Goal: Information Seeking & Learning: Learn about a topic

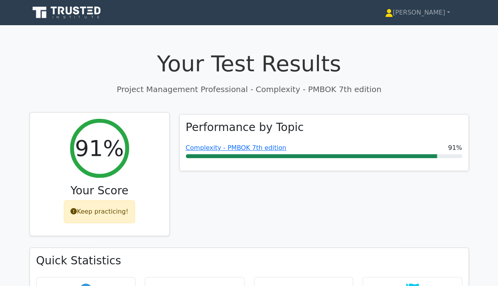
click at [119, 215] on div "Keep practicing!" at bounding box center [99, 211] width 71 height 23
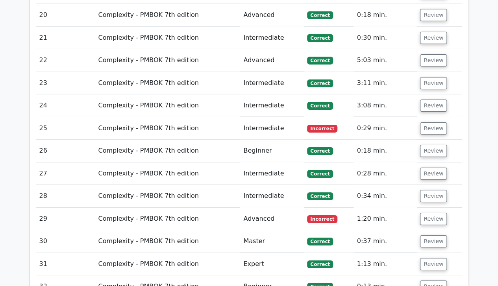
scroll to position [1406, 0]
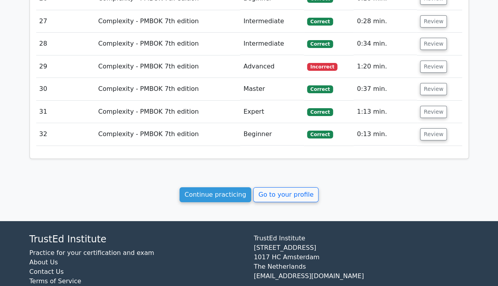
drag, startPoint x: 501, startPoint y: 45, endPoint x: 503, endPoint y: 281, distance: 236.2
click at [227, 187] on link "Continue practicing" at bounding box center [215, 194] width 72 height 15
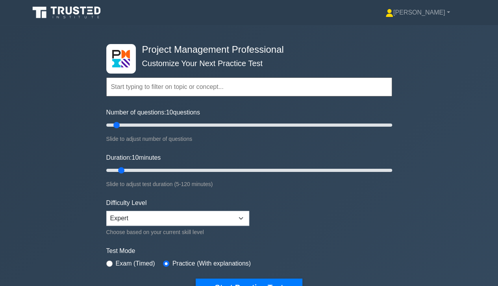
drag, startPoint x: 503, startPoint y: 21, endPoint x: 465, endPoint y: 21, distance: 37.8
click at [465, 21] on div "Esther Profile Settings Profile" at bounding box center [249, 12] width 449 height 19
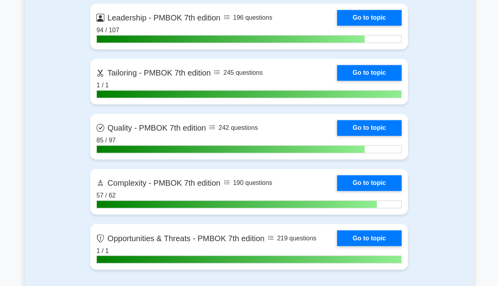
scroll to position [2035, 0]
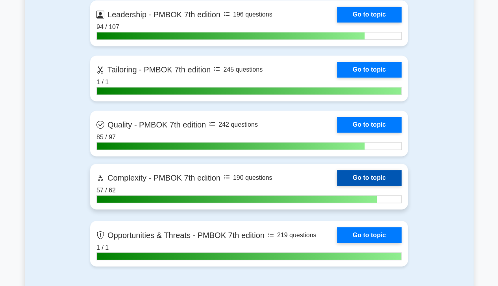
click at [374, 175] on link "Go to topic" at bounding box center [369, 178] width 65 height 16
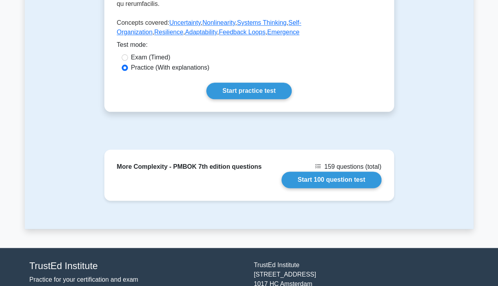
scroll to position [414, 0]
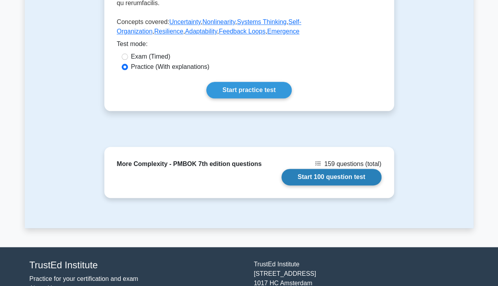
click at [338, 171] on link "Start 100 question test" at bounding box center [331, 177] width 100 height 17
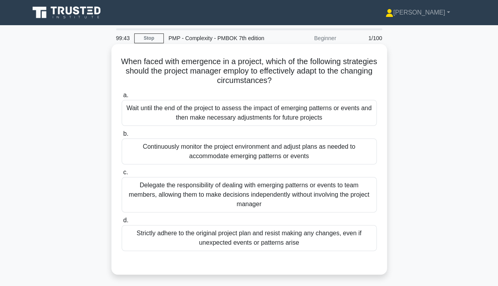
click at [316, 155] on div "Continuously monitor the project environment and adjust plans as needed to acco…" at bounding box center [249, 152] width 255 height 26
click at [122, 137] on input "b. Continuously monitor the project environment and adjust plans as needed to a…" at bounding box center [122, 133] width 0 height 5
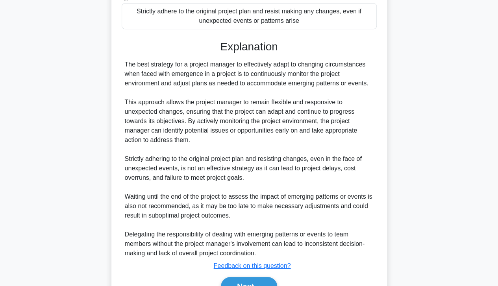
scroll to position [264, 0]
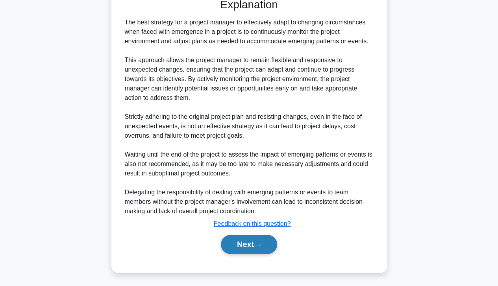
click at [247, 248] on button "Next" at bounding box center [249, 244] width 56 height 19
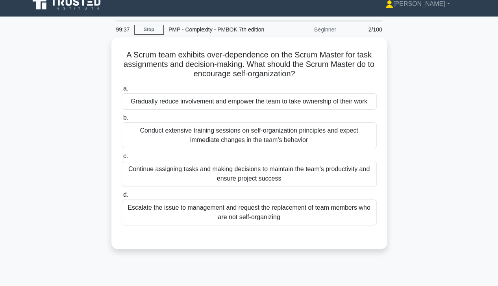
scroll to position [0, 0]
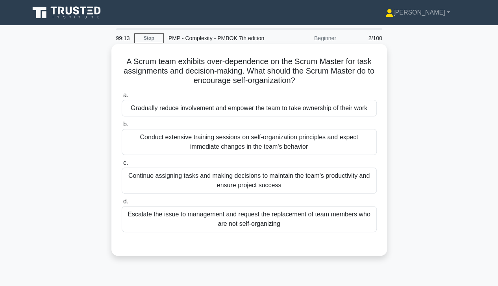
click at [345, 113] on div "Gradually reduce involvement and empower the team to take ownership of their wo…" at bounding box center [249, 108] width 255 height 17
click at [122, 98] on input "a. Gradually reduce involvement and empower the team to take ownership of their…" at bounding box center [122, 95] width 0 height 5
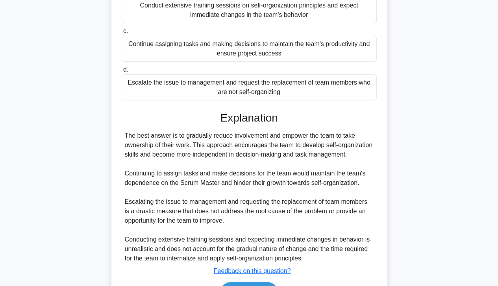
scroll to position [179, 0]
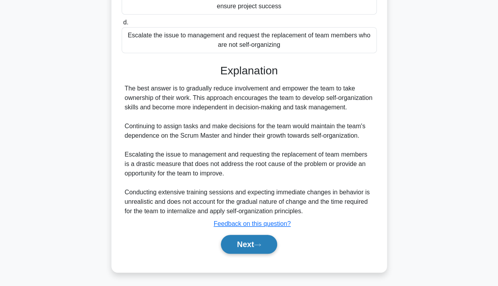
click at [253, 245] on button "Next" at bounding box center [249, 244] width 56 height 19
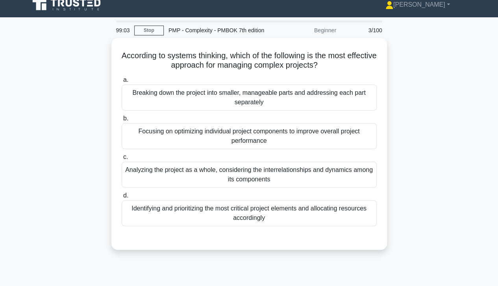
scroll to position [0, 0]
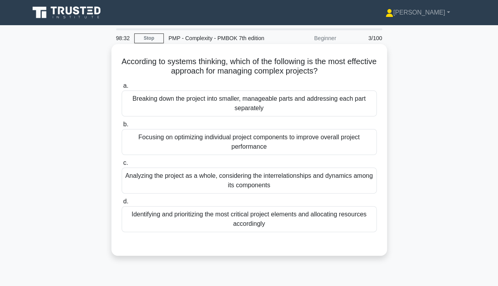
click at [342, 185] on div "Analyzing the project as a whole, considering the interrelationships and dynami…" at bounding box center [249, 181] width 255 height 26
click at [122, 166] on input "c. Analyzing the project as a whole, considering the interrelationships and dyn…" at bounding box center [122, 163] width 0 height 5
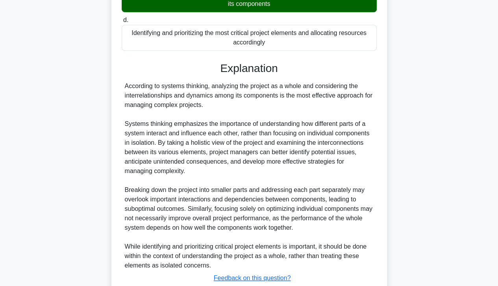
scroll to position [236, 0]
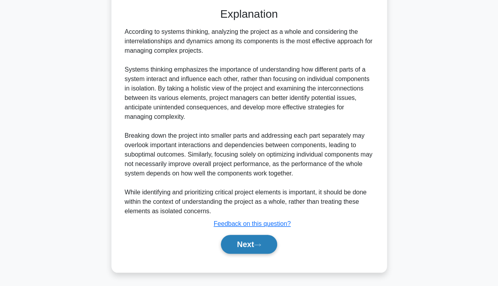
click at [253, 242] on button "Next" at bounding box center [249, 244] width 56 height 19
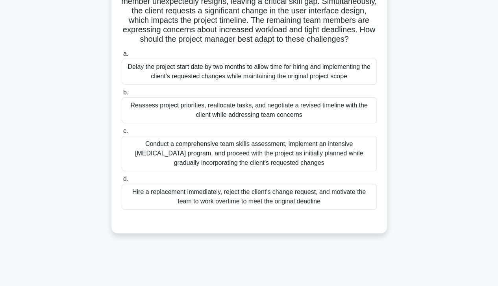
scroll to position [81, 0]
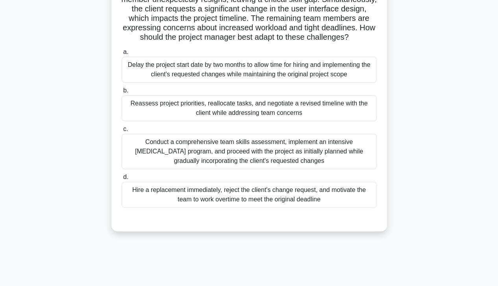
click at [343, 163] on div "Conduct a comprehensive team skills assessment, implement an intensive cross-tr…" at bounding box center [249, 151] width 255 height 35
click at [122, 132] on input "c. Conduct a comprehensive team skills assessment, implement an intensive cross…" at bounding box center [122, 129] width 0 height 5
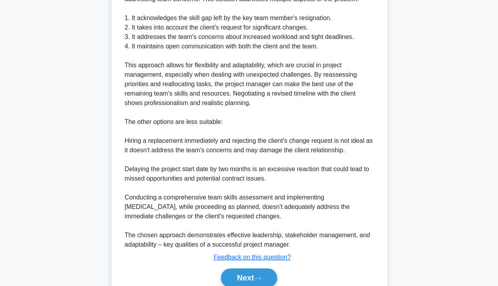
scroll to position [388, 0]
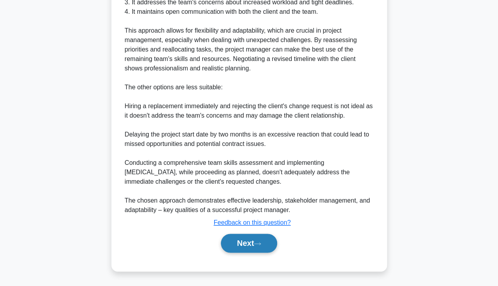
click at [257, 243] on button "Next" at bounding box center [249, 243] width 56 height 19
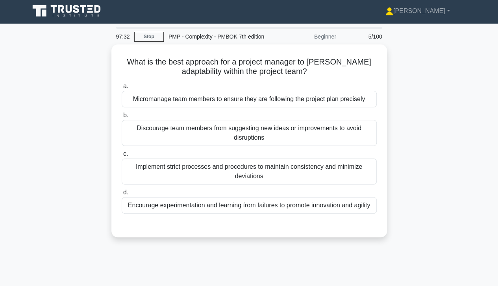
scroll to position [0, 0]
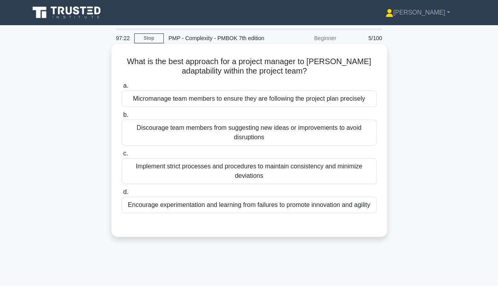
click at [320, 208] on div "Encourage experimentation and learning from failures to promote innovation and …" at bounding box center [249, 205] width 255 height 17
click at [122, 195] on input "d. Encourage experimentation and learning from failures to promote innovation a…" at bounding box center [122, 192] width 0 height 5
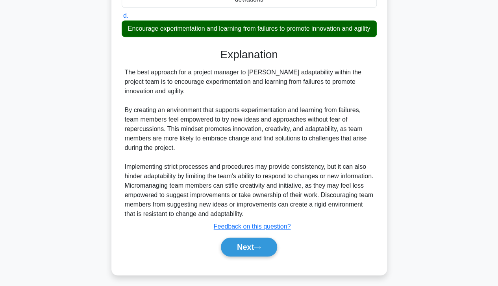
scroll to position [189, 0]
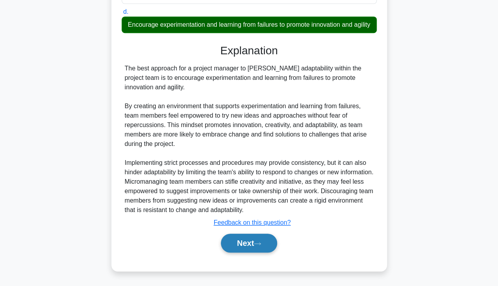
click at [257, 247] on button "Next" at bounding box center [249, 243] width 56 height 19
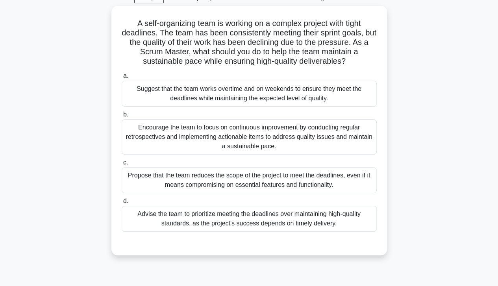
scroll to position [35, 0]
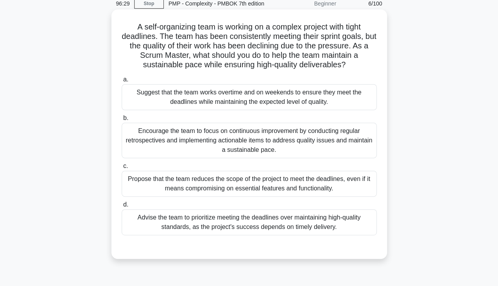
click at [343, 142] on div "Encourage the team to focus on continuous improvement by conducting regular ret…" at bounding box center [249, 140] width 255 height 35
click at [122, 121] on input "b. Encourage the team to focus on continuous improvement by conducting regular …" at bounding box center [122, 118] width 0 height 5
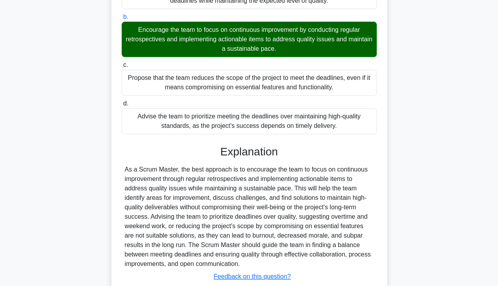
scroll to position [189, 0]
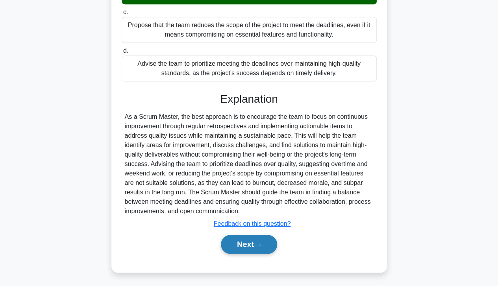
click at [260, 244] on icon at bounding box center [257, 245] width 7 height 4
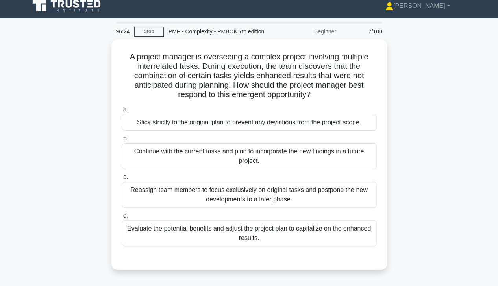
scroll to position [0, 0]
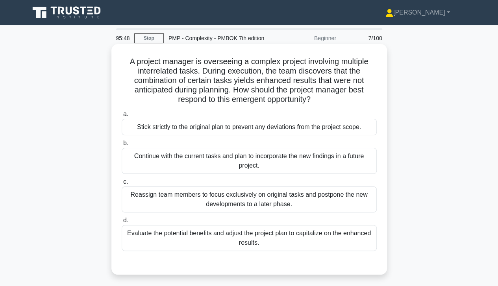
click at [313, 239] on div "Evaluate the potential benefits and adjust the project plan to capitalize on th…" at bounding box center [249, 238] width 255 height 26
click at [122, 223] on input "d. Evaluate the potential benefits and adjust the project plan to capitalize on…" at bounding box center [122, 220] width 0 height 5
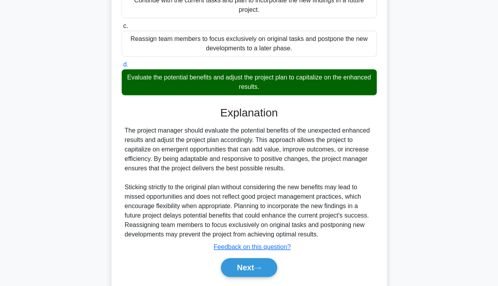
scroll to position [179, 0]
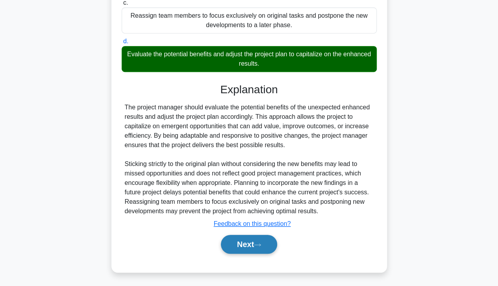
click at [253, 242] on button "Next" at bounding box center [249, 244] width 56 height 19
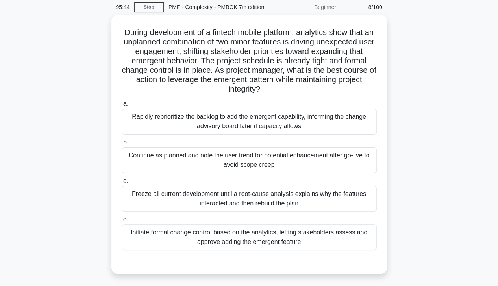
scroll to position [31, 0]
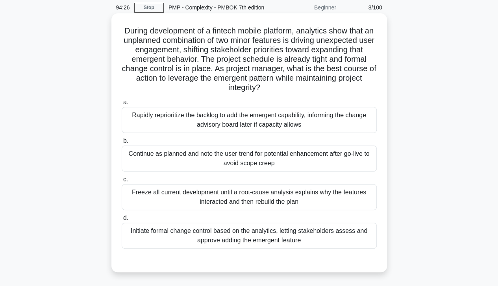
click at [320, 240] on div "Initiate formal change control based on the analytics, letting stakeholders ass…" at bounding box center [249, 236] width 255 height 26
click at [122, 221] on input "d. Initiate formal change control based on the analytics, letting stakeholders …" at bounding box center [122, 218] width 0 height 5
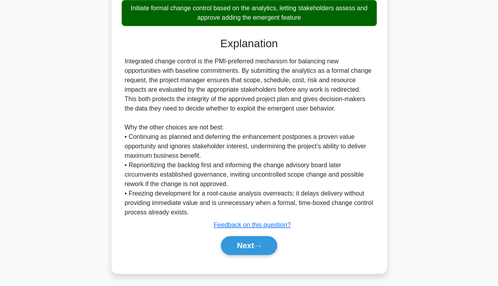
scroll to position [255, 0]
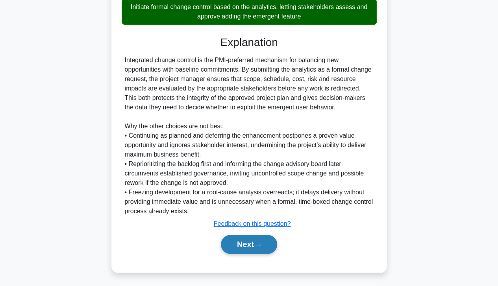
click at [250, 244] on button "Next" at bounding box center [249, 244] width 56 height 19
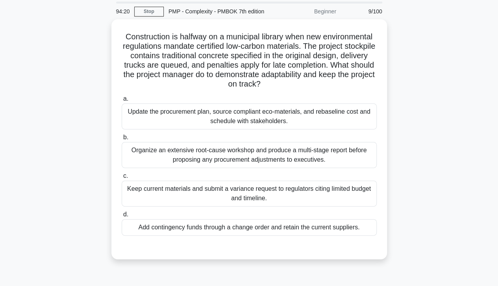
scroll to position [26, 0]
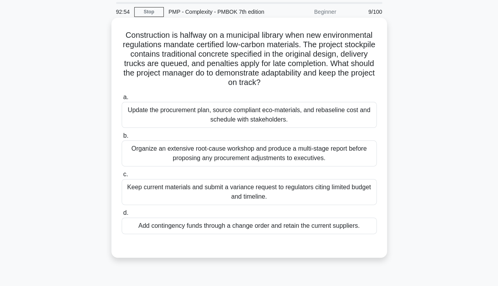
click at [344, 115] on div "Update the procurement plan, source compliant eco-materials, and rebaseline cos…" at bounding box center [249, 115] width 255 height 26
click at [122, 100] on input "a. Update the procurement plan, source compliant eco-materials, and rebaseline …" at bounding box center [122, 97] width 0 height 5
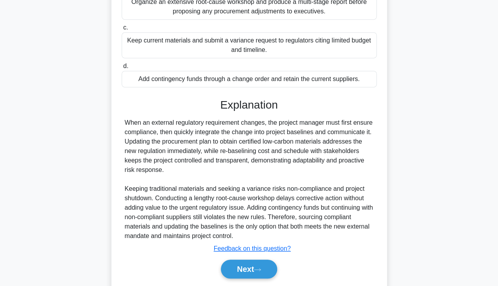
scroll to position [198, 0]
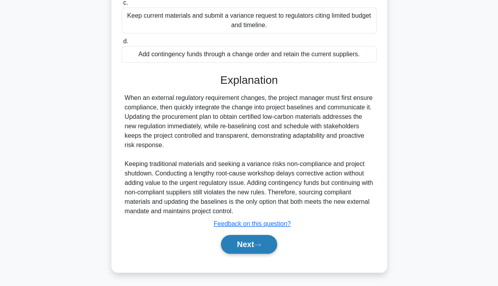
click at [245, 242] on button "Next" at bounding box center [249, 244] width 56 height 19
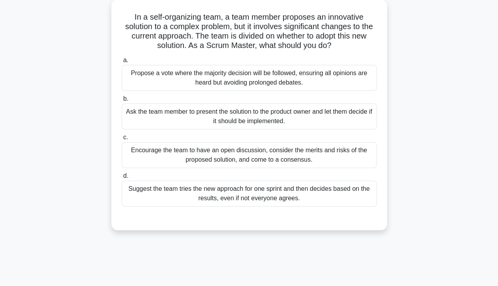
scroll to position [46, 0]
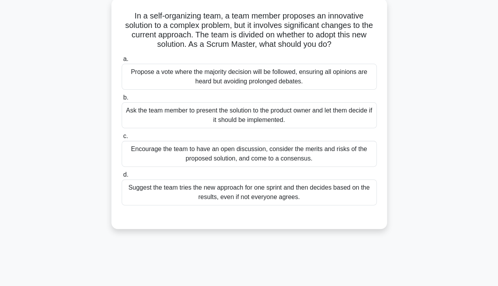
click at [336, 156] on div "Encourage the team to have an open discussion, consider the merits and risks of…" at bounding box center [249, 154] width 255 height 26
click at [122, 139] on input "c. Encourage the team to have an open discussion, consider the merits and risks…" at bounding box center [122, 136] width 0 height 5
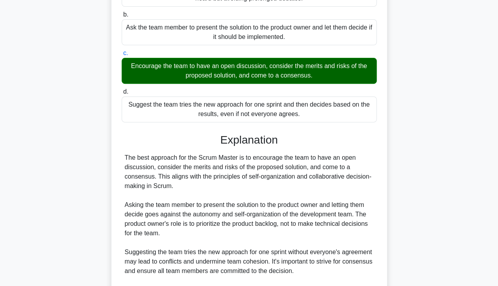
scroll to position [236, 0]
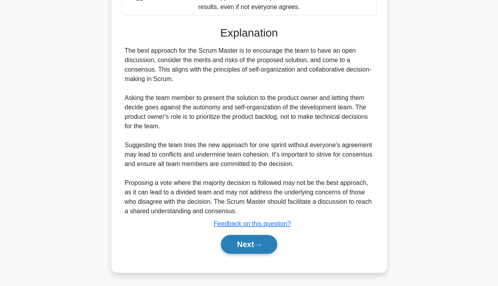
click at [246, 244] on button "Next" at bounding box center [249, 244] width 56 height 19
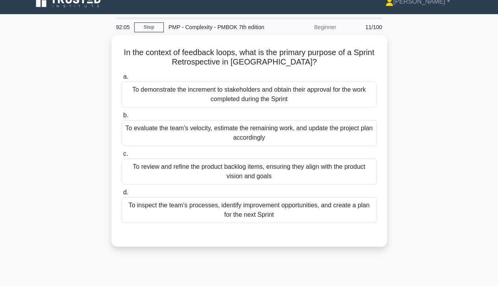
scroll to position [0, 0]
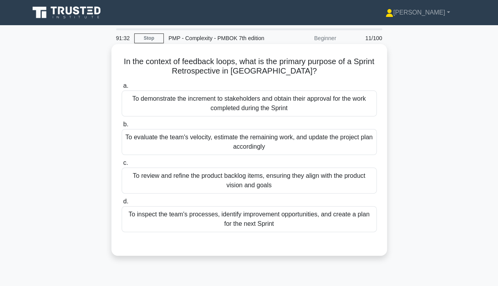
click at [342, 227] on div "To inspect the team's processes, identify improvement opportunities, and create…" at bounding box center [249, 219] width 255 height 26
click at [122, 204] on input "d. To inspect the team's processes, identify improvement opportunities, and cre…" at bounding box center [122, 201] width 0 height 5
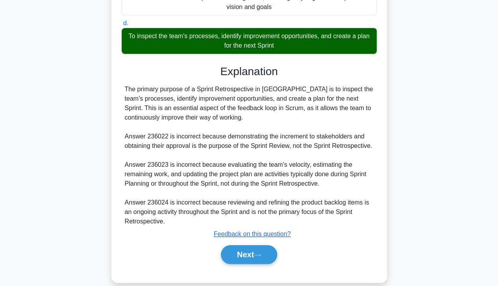
scroll to position [189, 0]
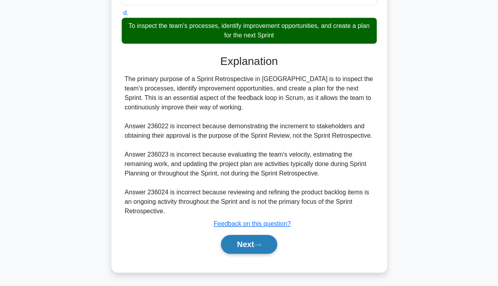
click at [251, 248] on button "Next" at bounding box center [249, 244] width 56 height 19
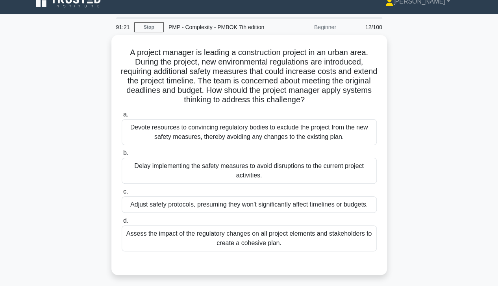
scroll to position [11, 0]
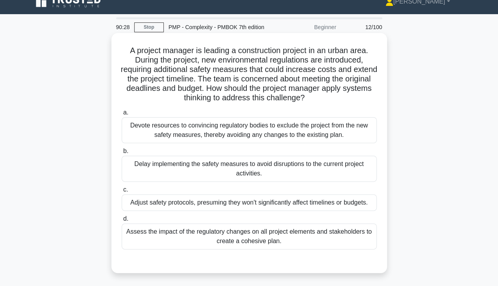
click at [297, 238] on div "Assess the impact of the regulatory changes on all project elements and stakeho…" at bounding box center [249, 237] width 255 height 26
click at [122, 222] on input "d. Assess the impact of the regulatory changes on all project elements and stak…" at bounding box center [122, 218] width 0 height 5
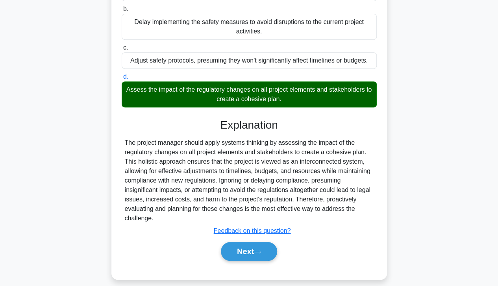
scroll to position [160, 0]
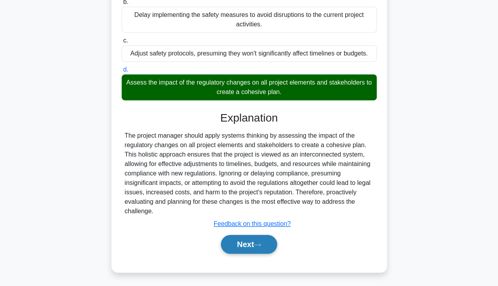
click at [252, 242] on button "Next" at bounding box center [249, 244] width 56 height 19
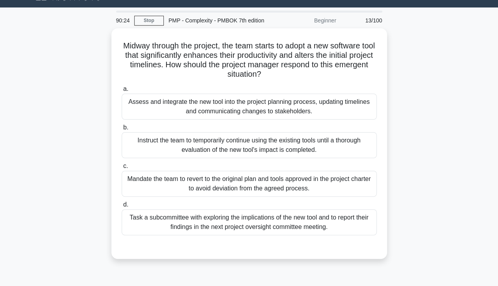
scroll to position [17, 0]
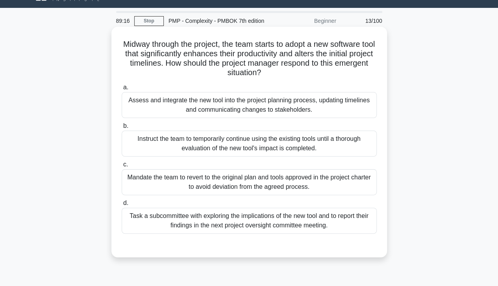
click at [336, 115] on div "Assess and integrate the new tool into the project planning process, updating t…" at bounding box center [249, 105] width 255 height 26
click at [122, 90] on input "a. Assess and integrate the new tool into the project planning process, updatin…" at bounding box center [122, 87] width 0 height 5
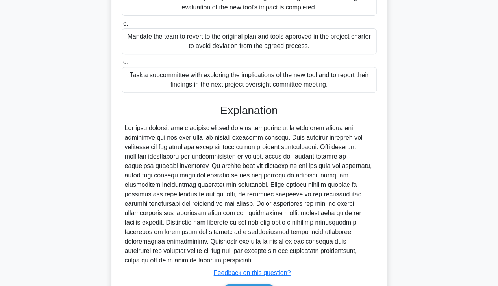
scroll to position [207, 0]
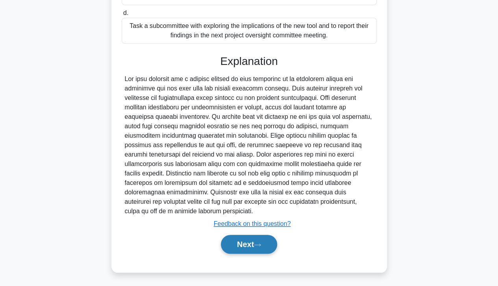
click at [247, 243] on button "Next" at bounding box center [249, 244] width 56 height 19
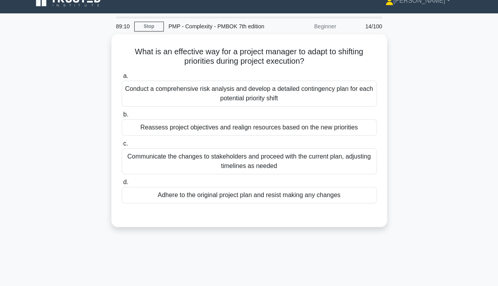
scroll to position [10, 0]
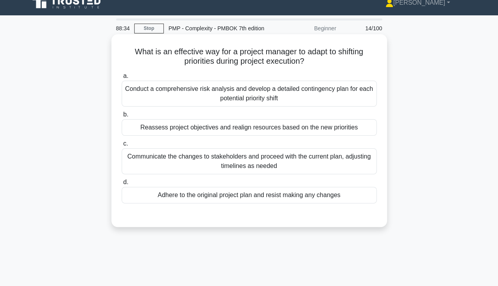
click at [353, 94] on div "Conduct a comprehensive risk analysis and develop a detailed contingency plan f…" at bounding box center [249, 94] width 255 height 26
click at [122, 79] on input "a. Conduct a comprehensive risk analysis and develop a detailed contingency pla…" at bounding box center [122, 76] width 0 height 5
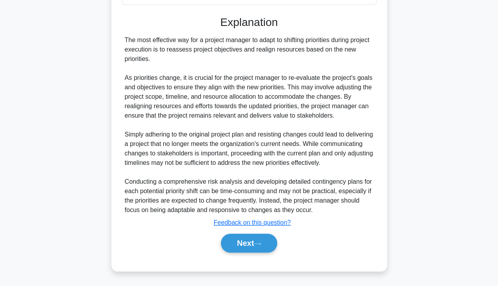
scroll to position [218, 0]
click at [254, 245] on button "Next" at bounding box center [249, 243] width 56 height 19
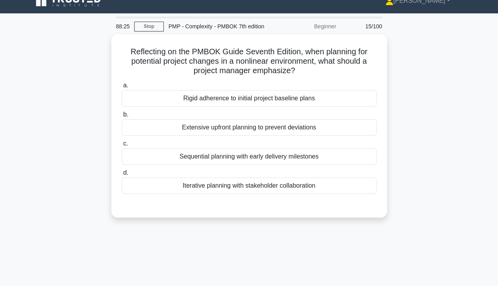
scroll to position [11, 0]
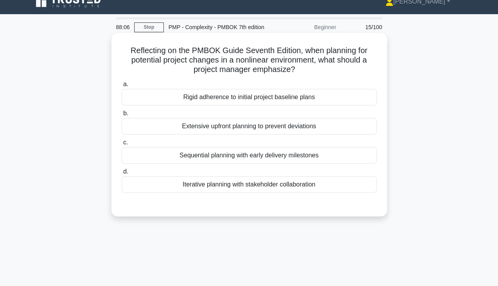
click at [308, 190] on div "Iterative planning with stakeholder collaboration" at bounding box center [249, 184] width 255 height 17
click at [122, 174] on input "d. Iterative planning with stakeholder collaboration" at bounding box center [122, 171] width 0 height 5
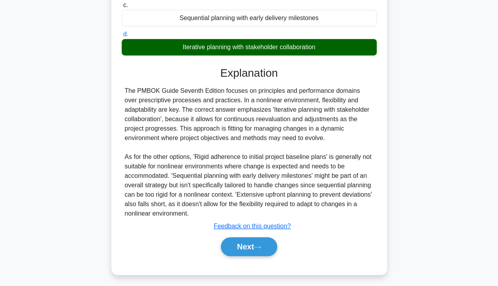
scroll to position [151, 0]
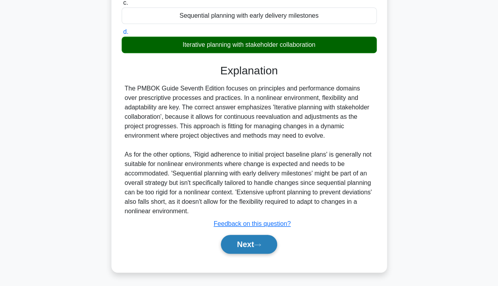
click at [250, 248] on button "Next" at bounding box center [249, 244] width 56 height 19
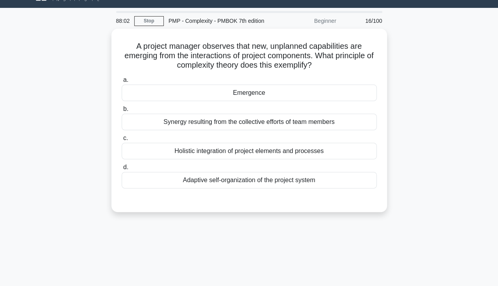
scroll to position [0, 0]
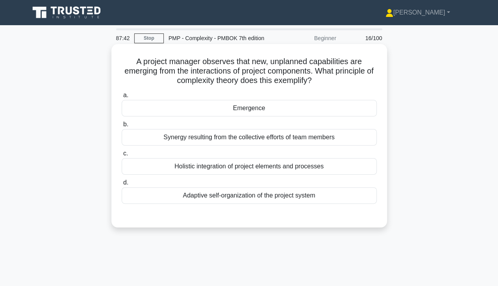
click at [331, 108] on div "Emergence" at bounding box center [249, 108] width 255 height 17
click at [122, 98] on input "a. Emergence" at bounding box center [122, 95] width 0 height 5
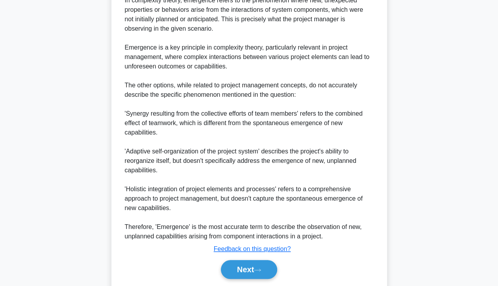
scroll to position [283, 0]
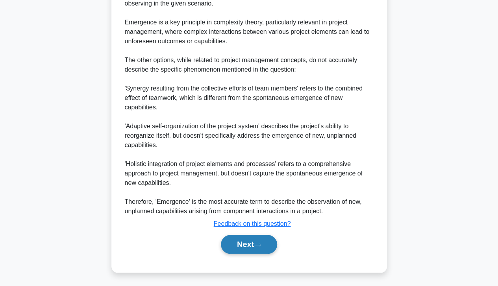
click at [254, 246] on button "Next" at bounding box center [249, 244] width 56 height 19
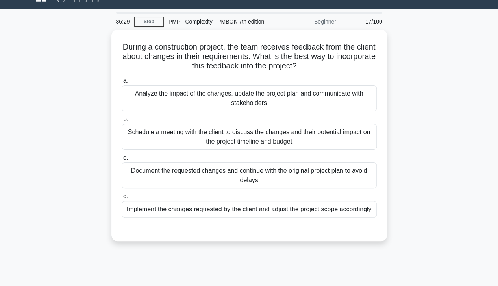
scroll to position [0, 0]
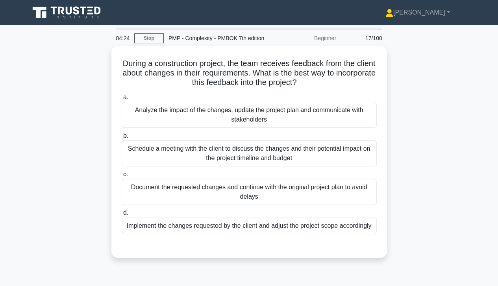
click at [77, 96] on div "During a construction project, the team receives feedback from the client about…" at bounding box center [249, 156] width 449 height 221
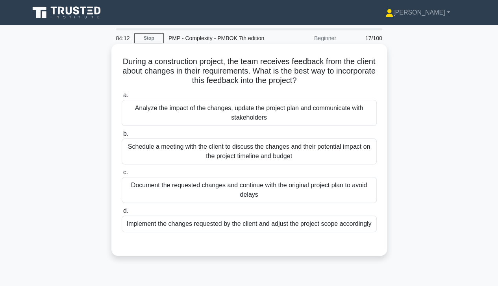
click at [213, 112] on div "Analyze the impact of the changes, update the project plan and communicate with…" at bounding box center [249, 113] width 255 height 26
click at [122, 98] on input "a. Analyze the impact of the changes, update the project plan and communicate w…" at bounding box center [122, 95] width 0 height 5
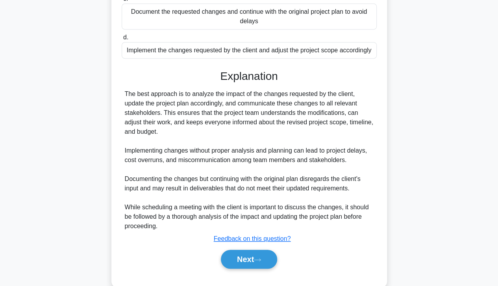
scroll to position [189, 0]
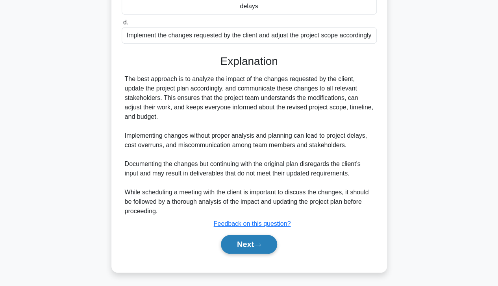
click at [256, 245] on button "Next" at bounding box center [249, 244] width 56 height 19
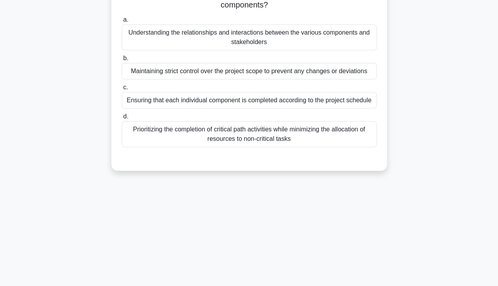
scroll to position [0, 0]
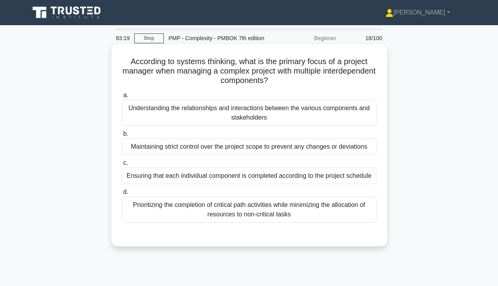
click at [346, 115] on div "Understanding the relationships and interactions between the various components…" at bounding box center [249, 113] width 255 height 26
click at [122, 98] on input "a. Understanding the relationships and interactions between the various compone…" at bounding box center [122, 95] width 0 height 5
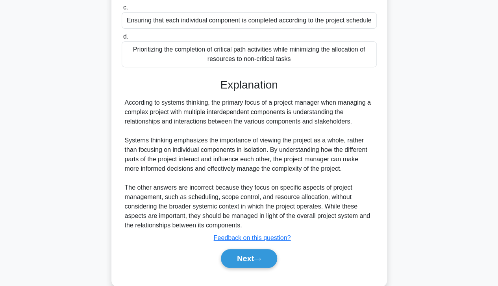
scroll to position [170, 0]
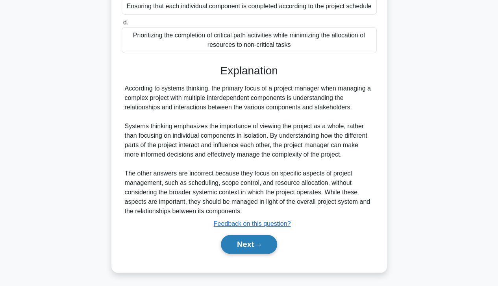
click at [254, 243] on button "Next" at bounding box center [249, 244] width 56 height 19
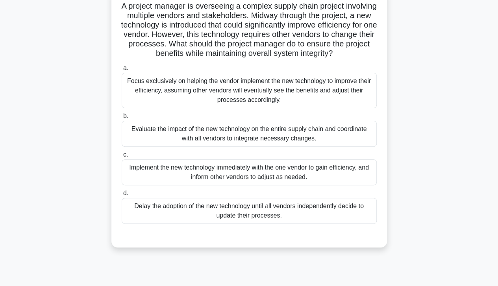
scroll to position [59, 0]
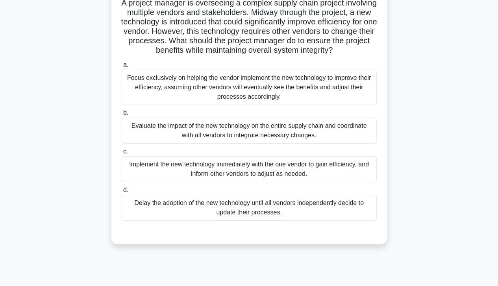
click at [346, 144] on div "Evaluate the impact of the new technology on the entire supply chain and coordi…" at bounding box center [249, 131] width 255 height 26
click at [122, 116] on input "b. Evaluate the impact of the new technology on the entire supply chain and coo…" at bounding box center [122, 113] width 0 height 5
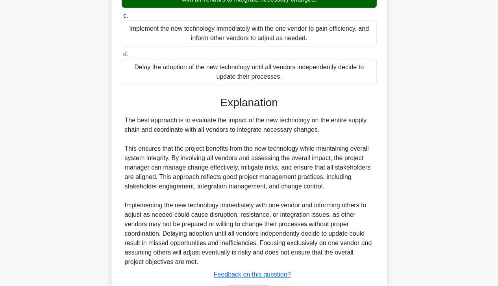
scroll to position [255, 0]
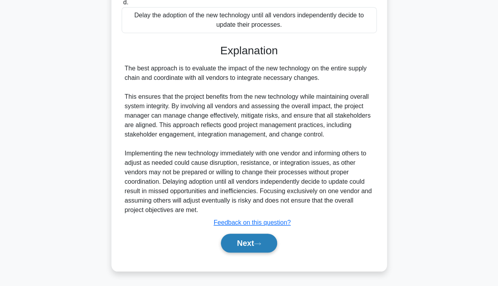
click at [254, 247] on button "Next" at bounding box center [249, 243] width 56 height 19
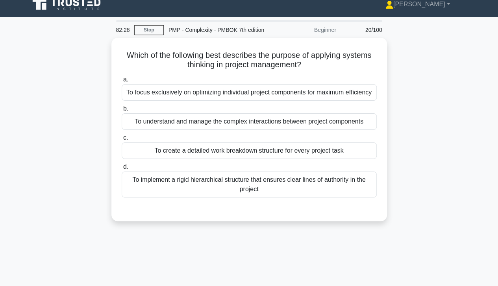
scroll to position [0, 0]
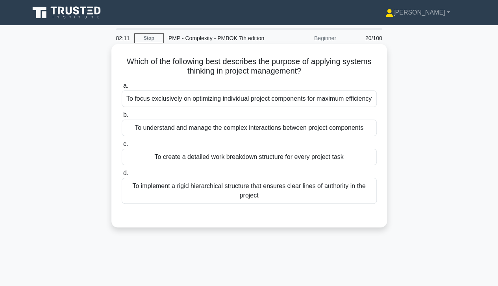
click at [350, 131] on div "To understand and manage the complex interactions between project components" at bounding box center [249, 128] width 255 height 17
click at [122, 118] on input "b. To understand and manage the complex interactions between project components" at bounding box center [122, 115] width 0 height 5
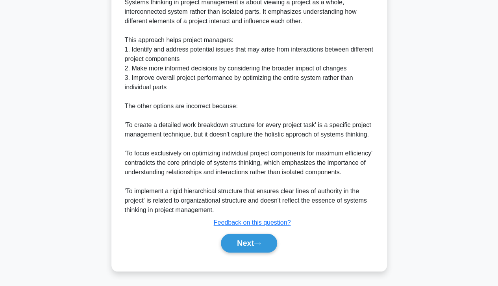
scroll to position [274, 0]
click at [255, 248] on button "Next" at bounding box center [249, 243] width 56 height 19
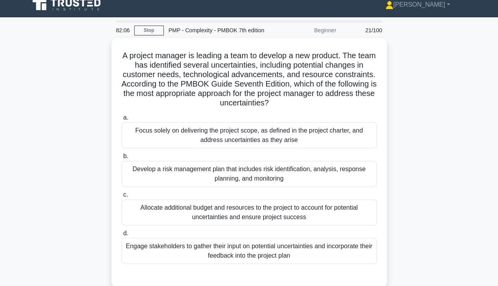
scroll to position [7, 0]
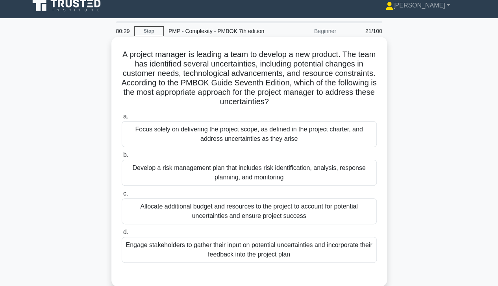
click at [343, 170] on div "Develop a risk management plan that includes risk identification, analysis, res…" at bounding box center [249, 173] width 255 height 26
click at [122, 158] on input "b. Develop a risk management plan that includes risk identification, analysis, …" at bounding box center [122, 155] width 0 height 5
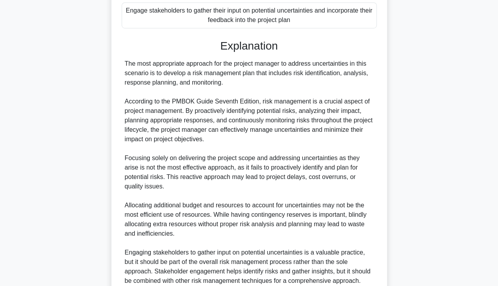
scroll to position [302, 0]
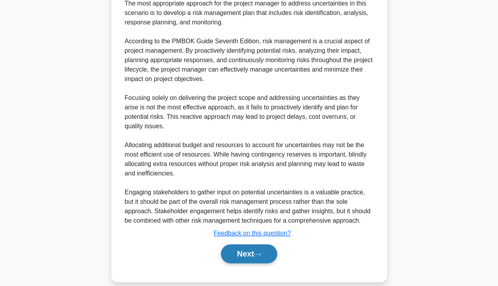
click at [261, 253] on icon at bounding box center [257, 254] width 6 height 2
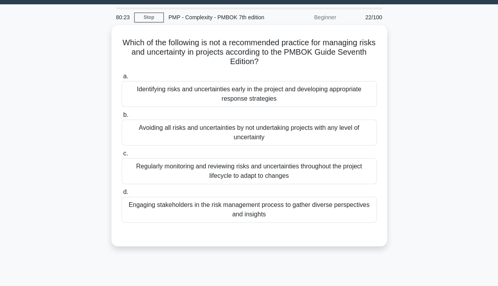
scroll to position [20, 0]
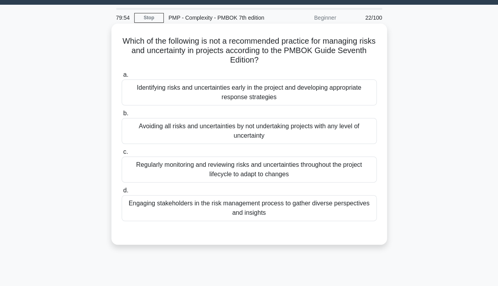
click at [343, 130] on div "Avoiding all risks and uncertainties by not undertaking projects with any level…" at bounding box center [249, 131] width 255 height 26
click at [122, 116] on input "b. Avoiding all risks and uncertainties by not undertaking projects with any le…" at bounding box center [122, 113] width 0 height 5
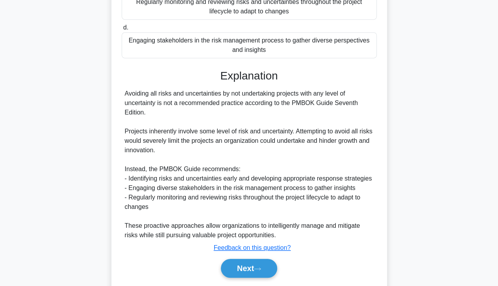
scroll to position [207, 0]
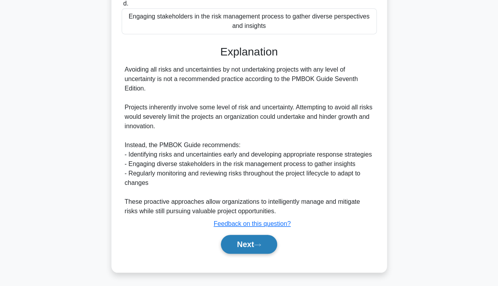
click at [252, 246] on button "Next" at bounding box center [249, 244] width 56 height 19
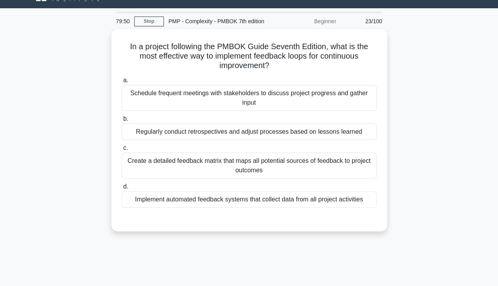
scroll to position [0, 0]
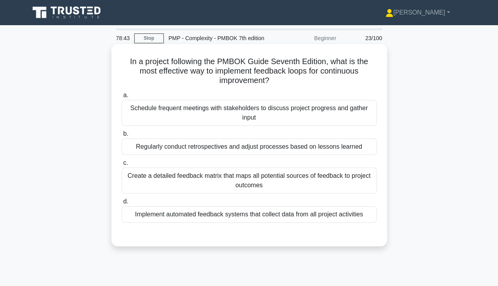
click at [353, 179] on div "Create a detailed feedback matrix that maps all potential sources of feedback t…" at bounding box center [249, 181] width 255 height 26
click at [122, 166] on input "c. Create a detailed feedback matrix that maps all potential sources of feedbac…" at bounding box center [122, 163] width 0 height 5
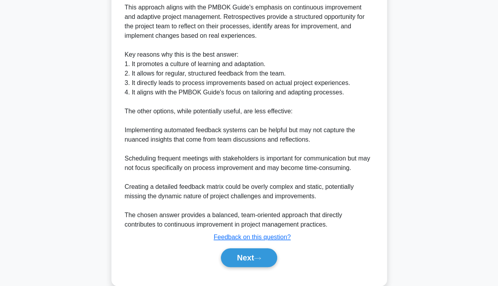
scroll to position [303, 0]
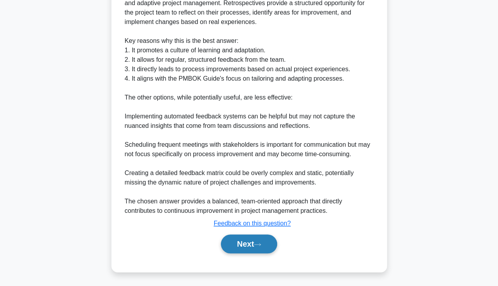
click at [249, 242] on button "Next" at bounding box center [249, 244] width 56 height 19
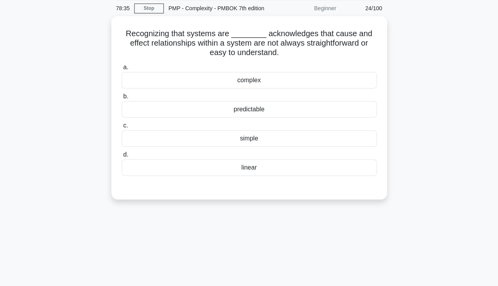
scroll to position [29, 0]
click at [314, 82] on div "complex" at bounding box center [249, 79] width 255 height 17
click at [122, 69] on input "a. complex" at bounding box center [122, 66] width 0 height 5
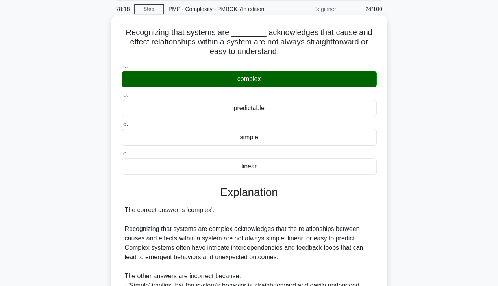
click at [279, 278] on div "The correct answer is 'complex'. Recognizing that systems are complex acknowled…" at bounding box center [249, 276] width 249 height 142
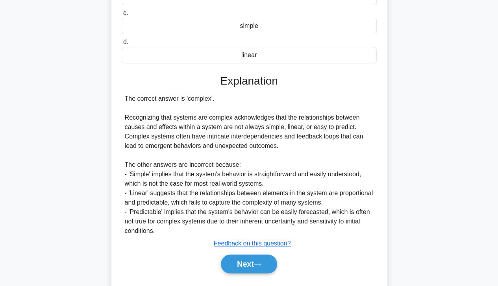
scroll to position [160, 0]
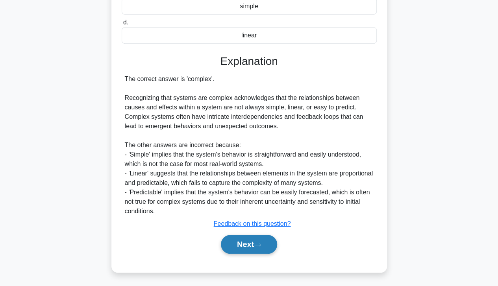
click at [248, 244] on button "Next" at bounding box center [249, 244] width 56 height 19
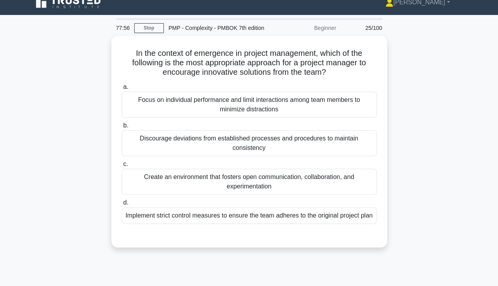
scroll to position [0, 0]
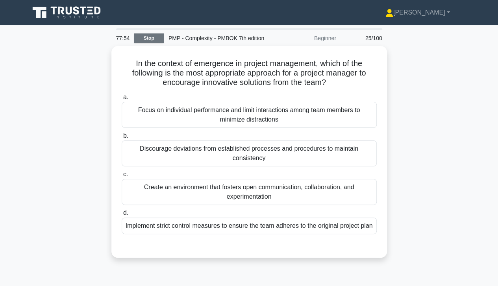
click at [156, 37] on link "Stop" at bounding box center [149, 38] width 30 height 10
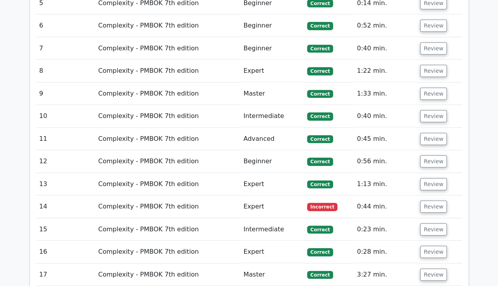
scroll to position [975, 0]
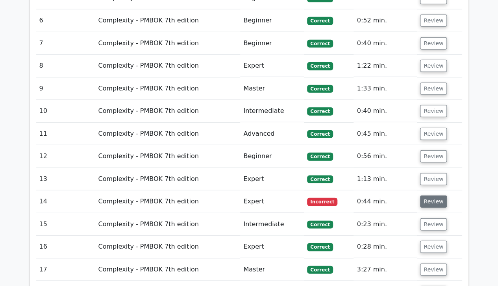
click at [431, 196] on button "Review" at bounding box center [433, 202] width 27 height 12
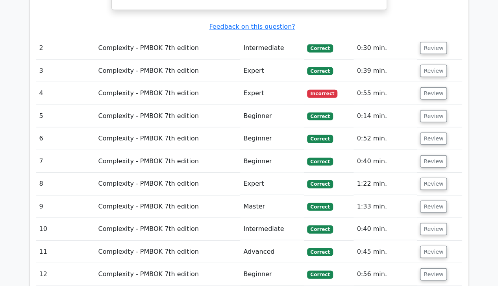
scroll to position [857, 0]
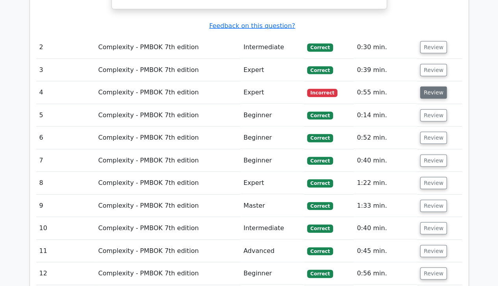
click at [429, 87] on button "Review" at bounding box center [433, 93] width 27 height 12
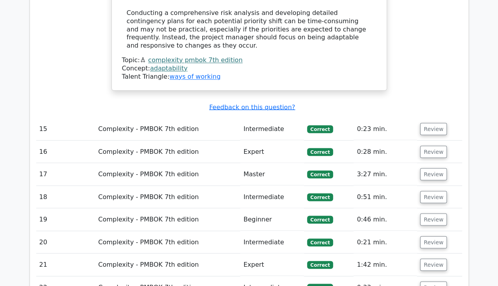
scroll to position [2285, 0]
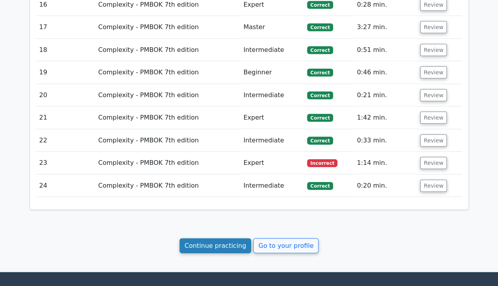
click at [216, 239] on link "Continue practicing" at bounding box center [215, 246] width 72 height 15
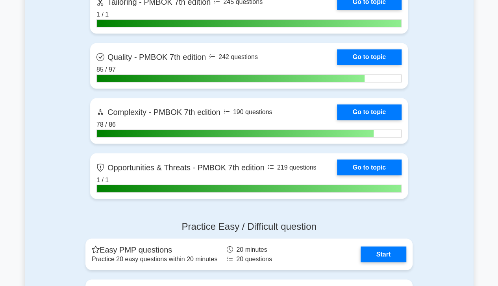
scroll to position [2100, 0]
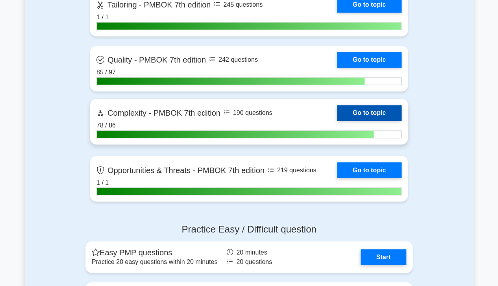
click at [370, 114] on link "Go to topic" at bounding box center [369, 113] width 65 height 16
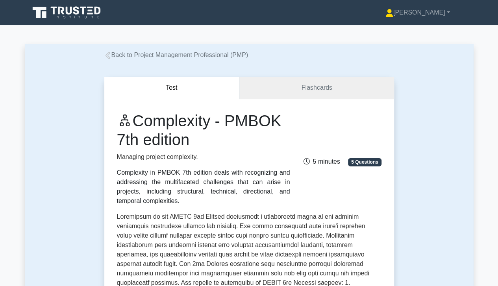
click at [325, 92] on link "Flashcards" at bounding box center [316, 88] width 154 height 22
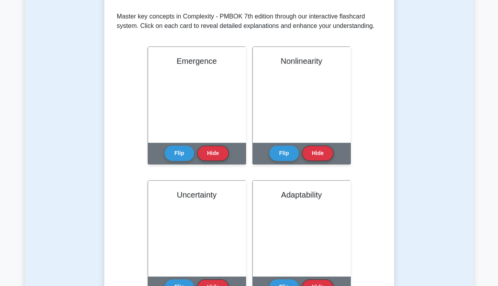
scroll to position [158, 0]
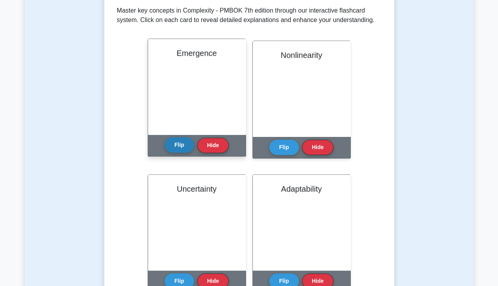
click at [174, 146] on button "Flip" at bounding box center [180, 144] width 30 height 15
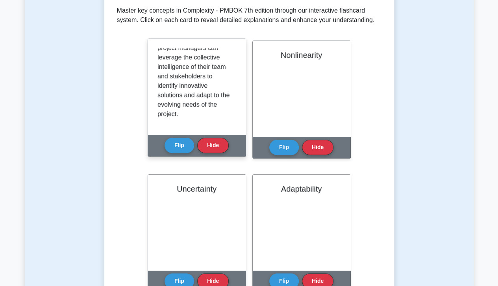
scroll to position [373, 0]
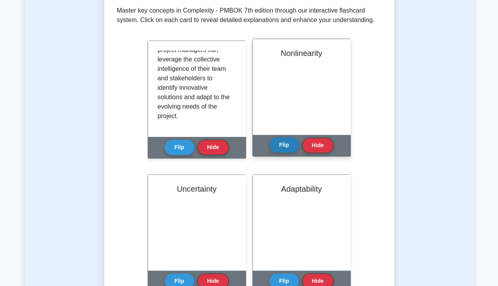
click at [287, 149] on button "Flip" at bounding box center [284, 144] width 30 height 15
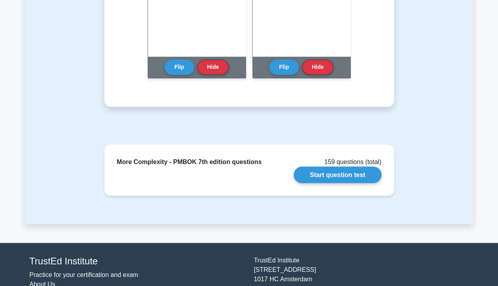
scroll to position [685, 0]
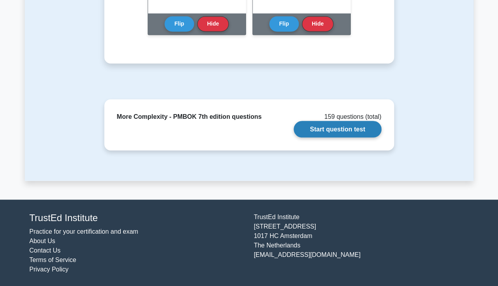
click at [340, 127] on link "Start question test" at bounding box center [337, 129] width 87 height 17
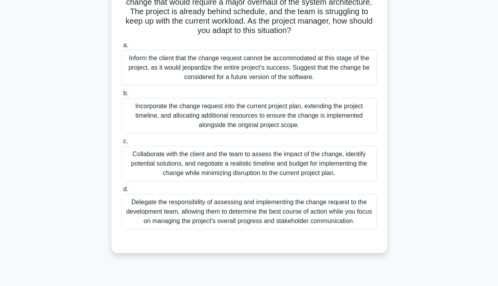
scroll to position [73, 0]
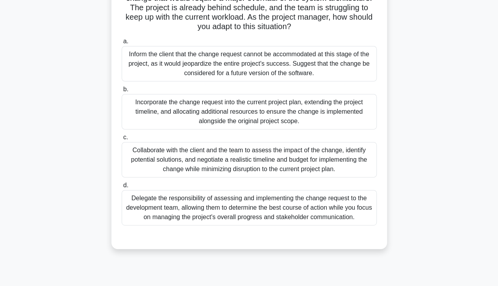
click at [316, 158] on div "Collaborate with the client and the team to assess the impact of the change, id…" at bounding box center [249, 159] width 255 height 35
click at [122, 140] on input "c. Collaborate with the client and the team to assess the impact of the change,…" at bounding box center [122, 137] width 0 height 5
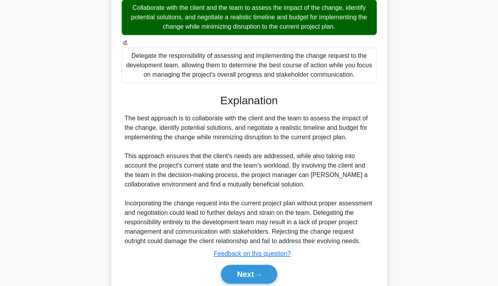
scroll to position [255, 0]
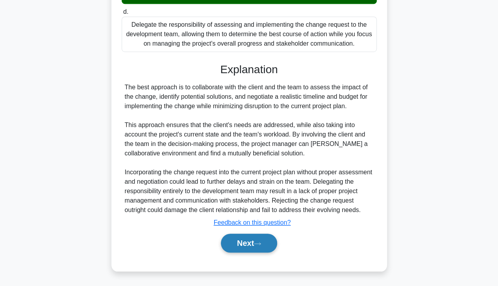
click at [272, 243] on button "Next" at bounding box center [249, 243] width 56 height 19
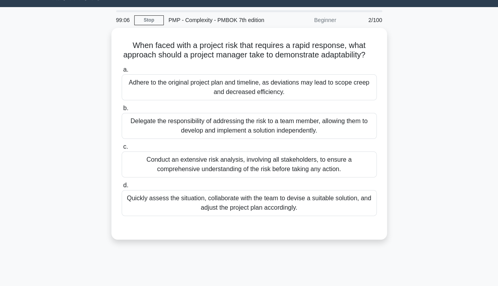
scroll to position [16, 0]
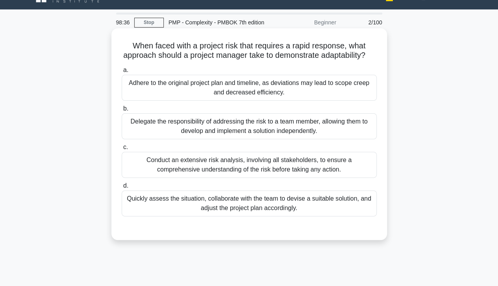
click at [264, 215] on div "Quickly assess the situation, collaborate with the team to devise a suitable so…" at bounding box center [249, 203] width 255 height 26
click at [122, 189] on input "d. Quickly assess the situation, collaborate with the team to devise a suitable…" at bounding box center [122, 185] width 0 height 5
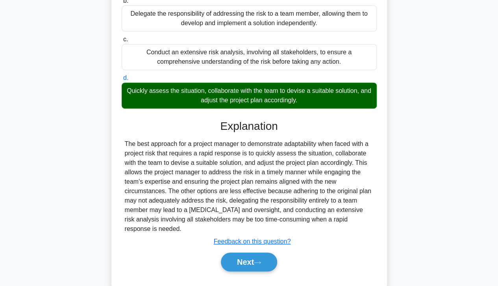
scroll to position [151, 0]
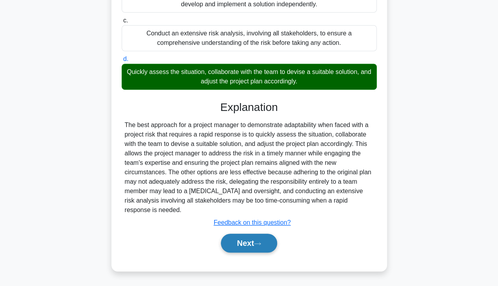
click at [261, 249] on button "Next" at bounding box center [249, 243] width 56 height 19
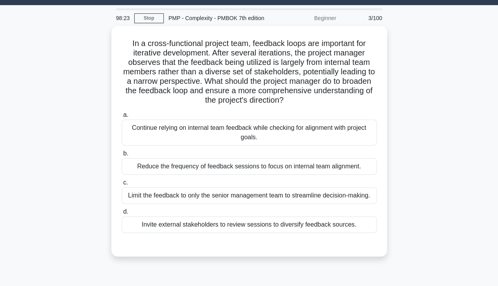
scroll to position [18, 0]
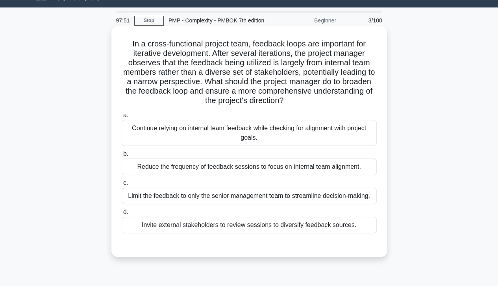
click at [269, 137] on div "Continue relying on internal team feedback while checking for alignment with pr…" at bounding box center [249, 133] width 255 height 26
click at [122, 118] on input "a. Continue relying on internal team feedback while checking for alignment with…" at bounding box center [122, 115] width 0 height 5
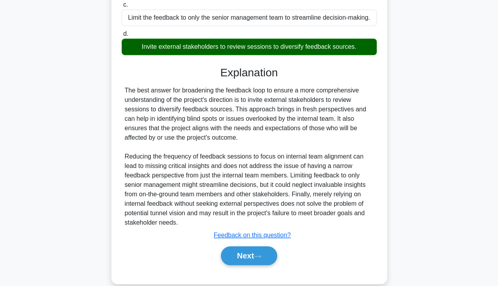
scroll to position [209, 0]
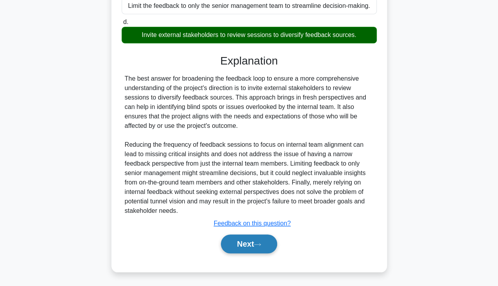
click at [239, 240] on button "Next" at bounding box center [249, 244] width 56 height 19
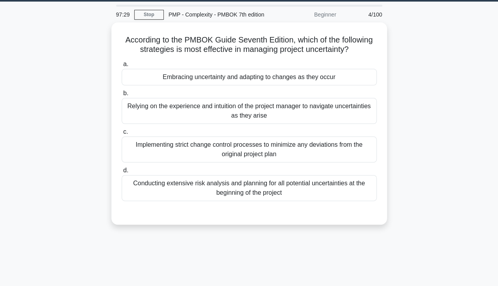
scroll to position [21, 0]
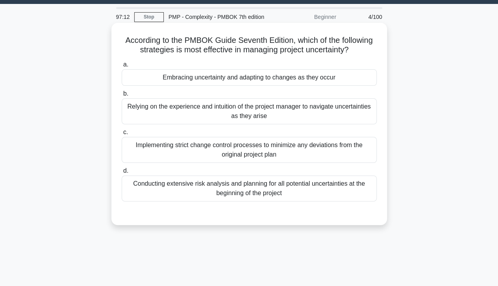
click at [281, 79] on div "Embracing uncertainty and adapting to changes as they occur" at bounding box center [249, 77] width 255 height 17
click at [122, 67] on input "a. Embracing uncertainty and adapting to changes as they occur" at bounding box center [122, 64] width 0 height 5
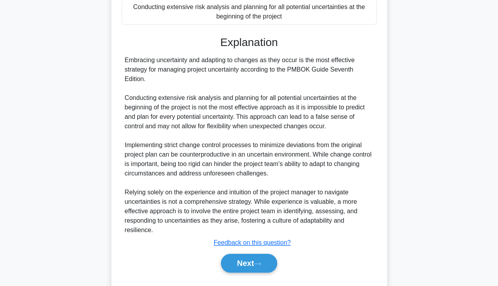
scroll to position [217, 0]
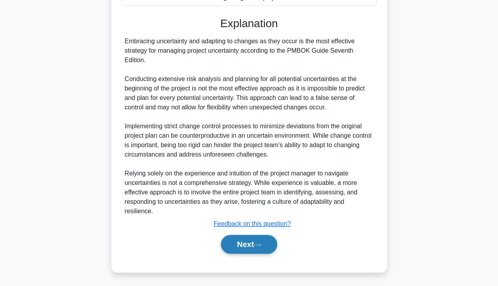
click at [257, 246] on icon at bounding box center [257, 245] width 7 height 4
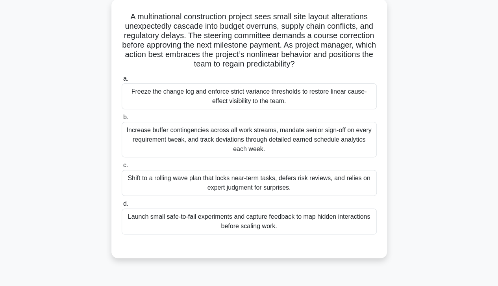
scroll to position [17, 0]
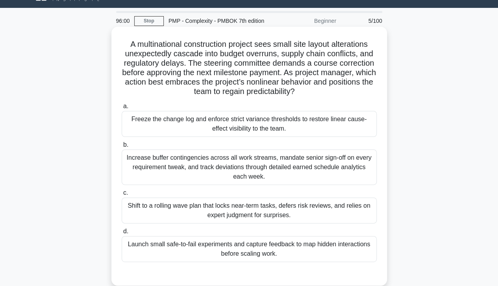
click at [298, 252] on div "Launch small safe-to-fail experiments and capture feedback to map hidden intera…" at bounding box center [249, 249] width 255 height 26
click at [122, 234] on input "d. Launch small safe-to-fail experiments and capture feedback to map hidden int…" at bounding box center [122, 231] width 0 height 5
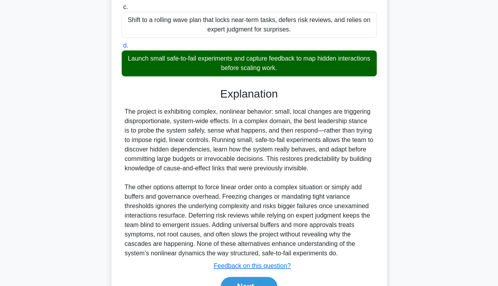
scroll to position [245, 0]
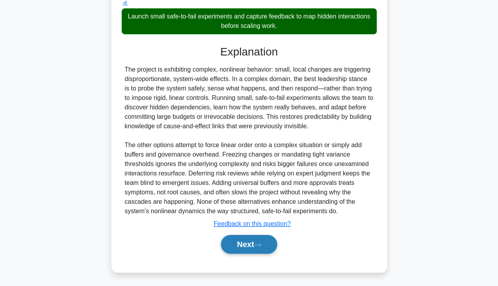
click at [258, 249] on button "Next" at bounding box center [249, 244] width 56 height 19
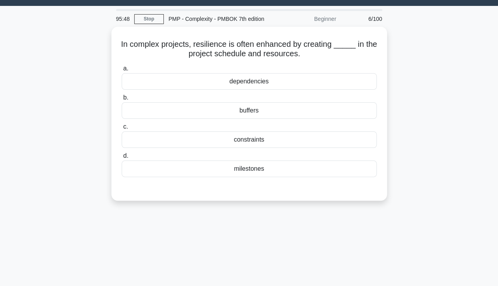
scroll to position [15, 0]
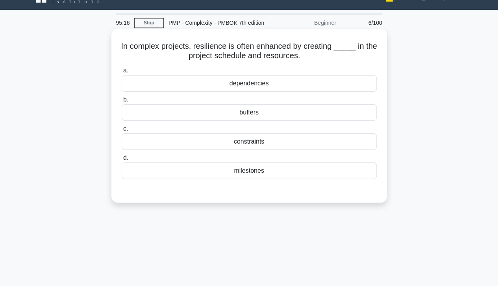
click at [260, 116] on div "buffers" at bounding box center [249, 112] width 255 height 17
click at [122, 102] on input "b. buffers" at bounding box center [122, 99] width 0 height 5
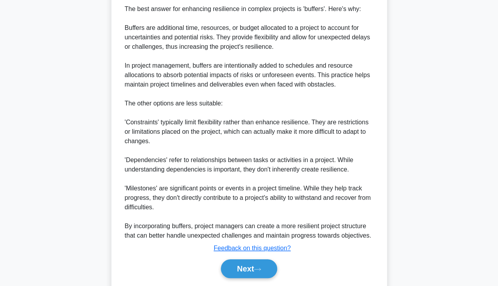
scroll to position [245, 0]
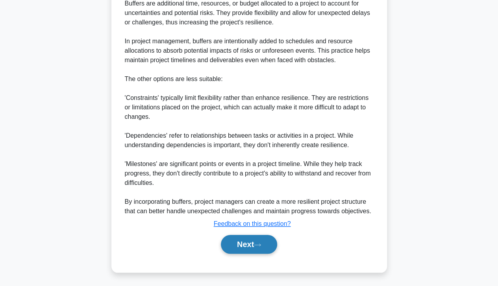
click at [257, 247] on button "Next" at bounding box center [249, 244] width 56 height 19
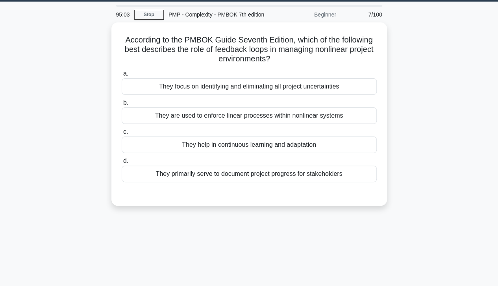
scroll to position [15, 0]
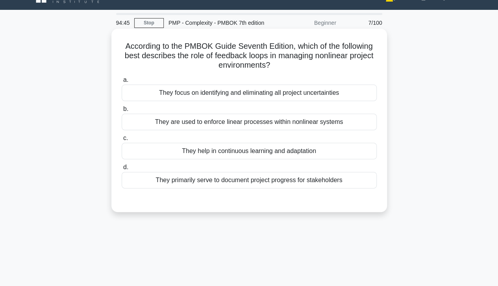
click at [328, 149] on div "They help in continuous learning and adaptation" at bounding box center [249, 151] width 255 height 17
click at [122, 141] on input "c. They help in continuous learning and adaptation" at bounding box center [122, 138] width 0 height 5
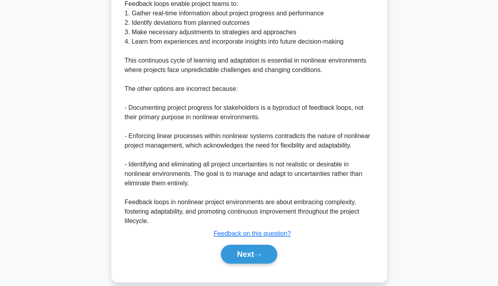
scroll to position [283, 0]
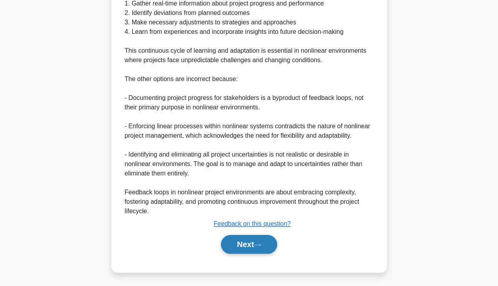
click at [262, 248] on button "Next" at bounding box center [249, 244] width 56 height 19
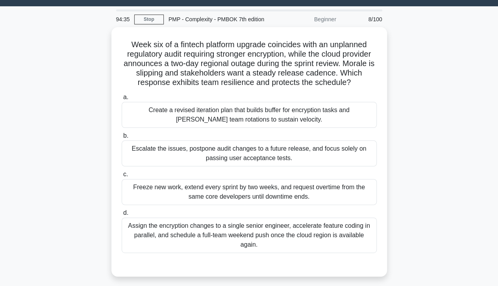
scroll to position [19, 0]
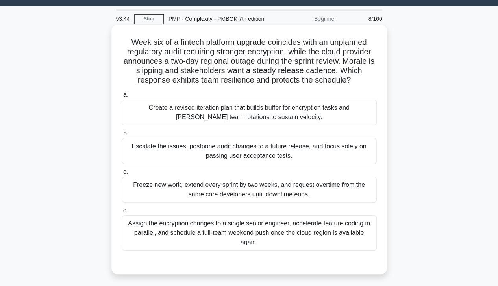
click at [210, 124] on div "Create a revised iteration plan that builds buffer for encryption tasks and sta…" at bounding box center [249, 113] width 255 height 26
click at [122, 98] on input "a. Create a revised iteration plan that builds buffer for encryption tasks and …" at bounding box center [122, 94] width 0 height 5
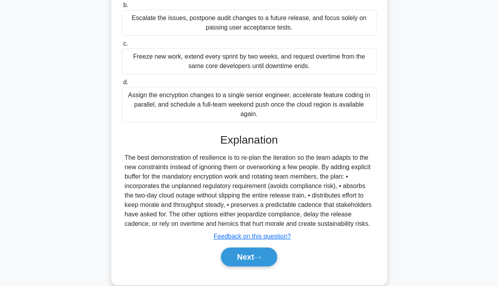
scroll to position [160, 0]
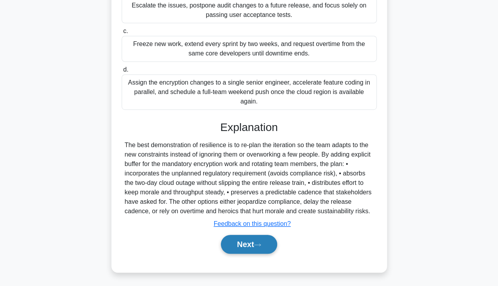
click at [249, 245] on button "Next" at bounding box center [249, 244] width 56 height 19
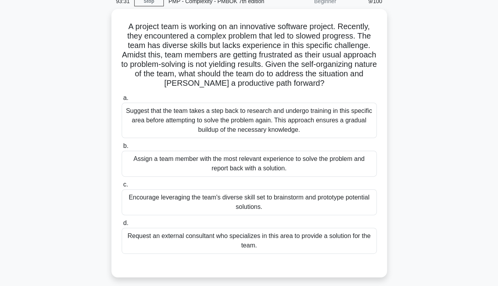
scroll to position [37, 0]
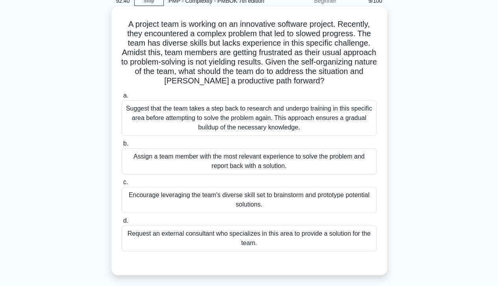
click at [267, 203] on div "Encourage leveraging the team's diverse skill set to brainstorm and prototype p…" at bounding box center [249, 200] width 255 height 26
click at [122, 185] on input "c. Encourage leveraging the team's diverse skill set to brainstorm and prototyp…" at bounding box center [122, 182] width 0 height 5
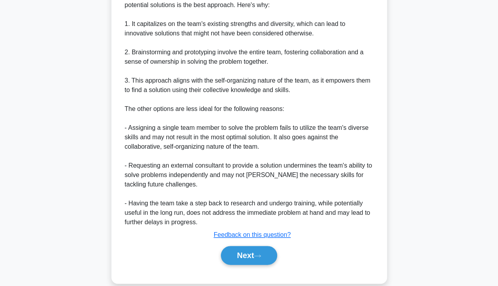
scroll to position [331, 0]
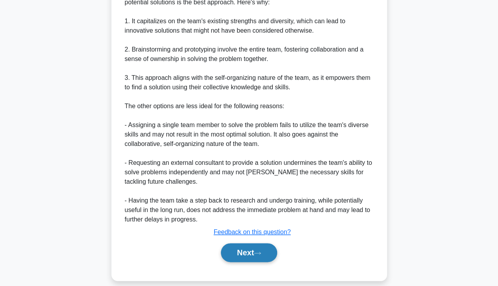
click at [261, 255] on button "Next" at bounding box center [249, 252] width 56 height 19
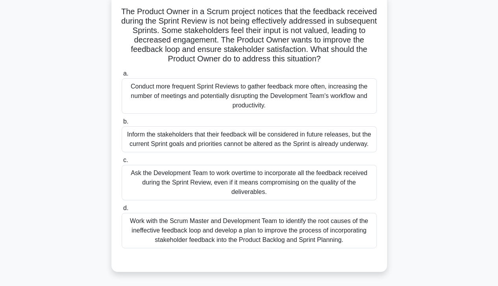
scroll to position [51, 0]
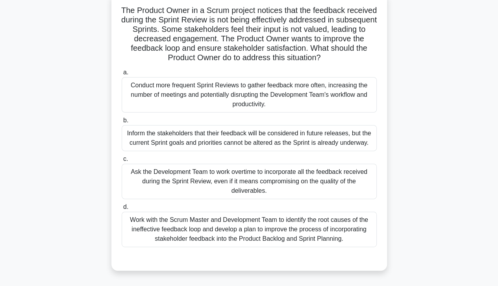
click at [283, 233] on div "Work with the Scrum Master and Development Team to identify the root causes of …" at bounding box center [249, 229] width 255 height 35
click at [122, 210] on input "d. Work with the Scrum Master and Development Team to identify the root causes …" at bounding box center [122, 207] width 0 height 5
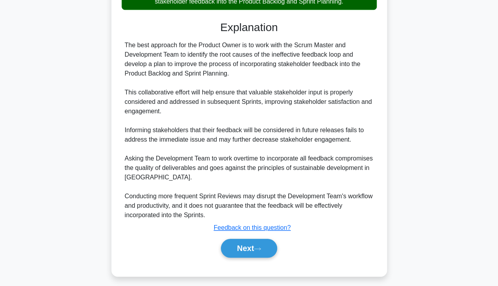
scroll to position [292, 0]
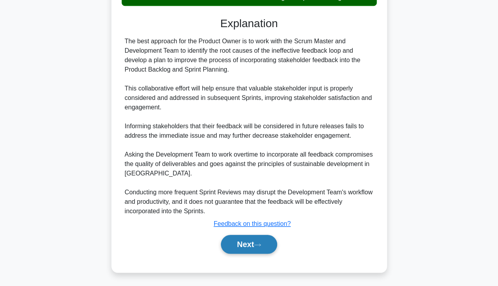
click at [255, 239] on button "Next" at bounding box center [249, 244] width 56 height 19
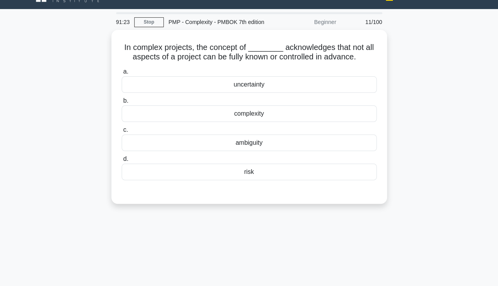
scroll to position [13, 0]
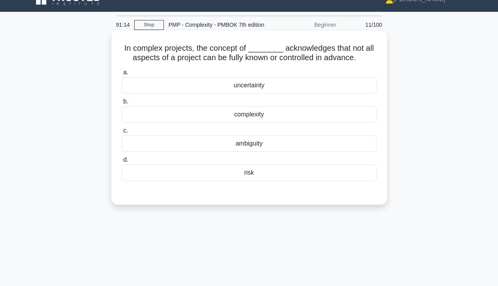
click at [253, 90] on div "uncertainty" at bounding box center [249, 85] width 255 height 17
click at [122, 75] on input "a. uncertainty" at bounding box center [122, 72] width 0 height 5
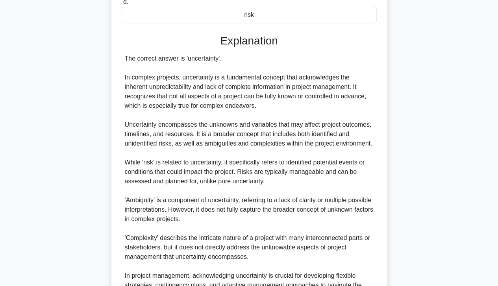
scroll to position [255, 0]
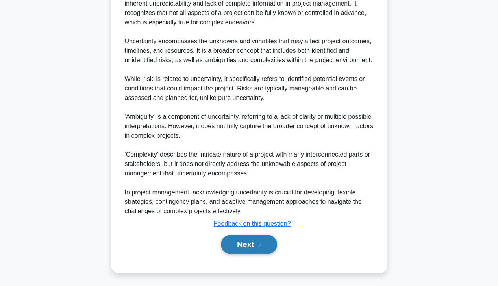
click at [254, 240] on button "Next" at bounding box center [249, 244] width 56 height 19
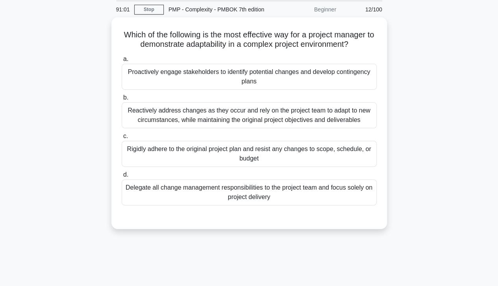
scroll to position [25, 0]
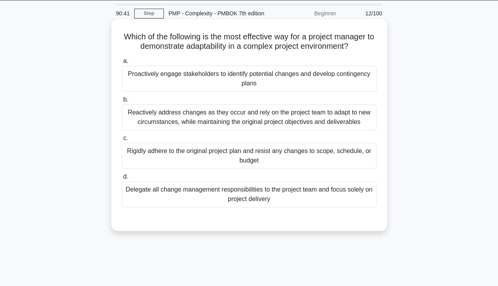
click at [264, 87] on div "Proactively engage stakeholders to identify potential changes and develop conti…" at bounding box center [249, 79] width 255 height 26
click at [122, 64] on input "a. Proactively engage stakeholders to identify potential changes and develop co…" at bounding box center [122, 61] width 0 height 5
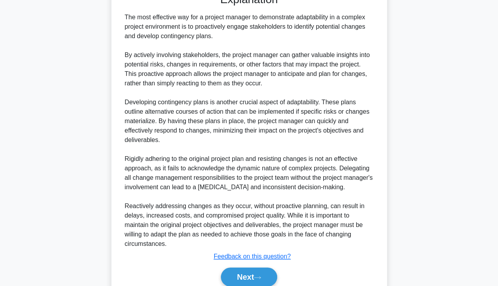
scroll to position [292, 0]
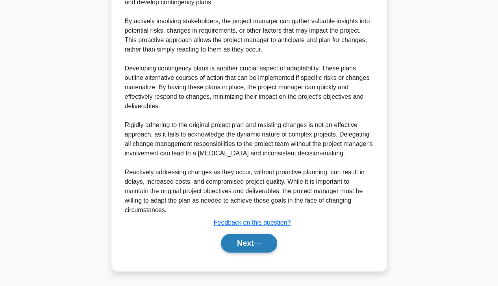
click at [259, 244] on icon at bounding box center [257, 244] width 7 height 4
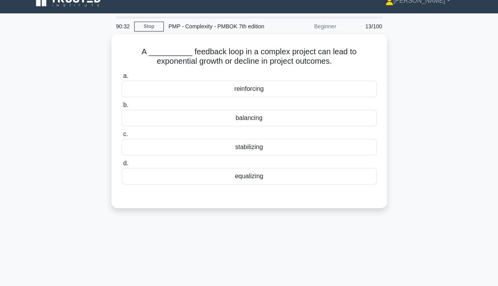
scroll to position [8, 0]
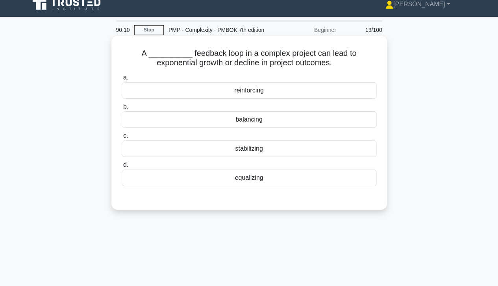
click at [277, 92] on div "reinforcing" at bounding box center [249, 90] width 255 height 17
click at [122, 80] on input "a. reinforcing" at bounding box center [122, 77] width 0 height 5
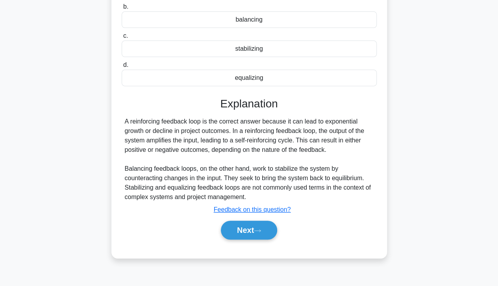
scroll to position [115, 0]
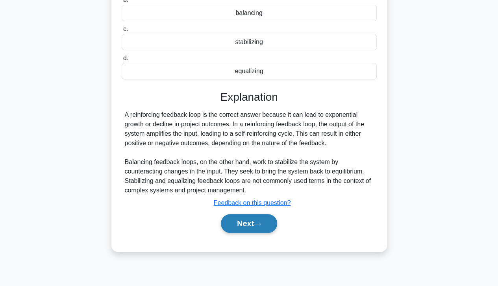
click at [257, 223] on icon at bounding box center [257, 224] width 7 height 4
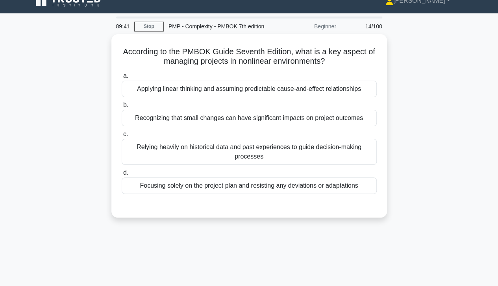
scroll to position [9, 0]
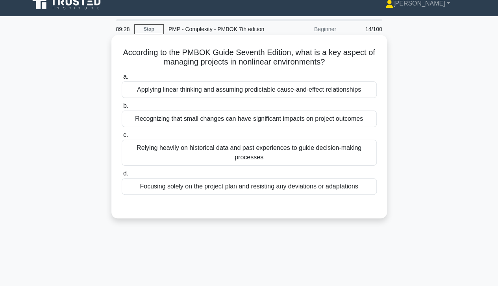
click at [202, 125] on div "Recognizing that small changes can have significant impacts on project outcomes" at bounding box center [249, 119] width 255 height 17
click at [122, 109] on input "b. Recognizing that small changes can have significant impacts on project outco…" at bounding box center [122, 106] width 0 height 5
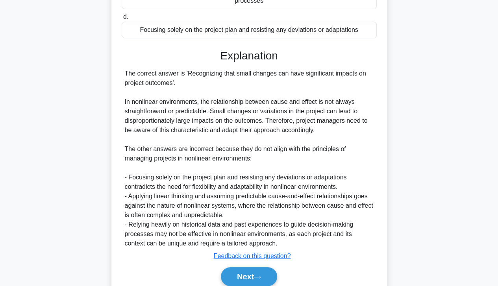
scroll to position [198, 0]
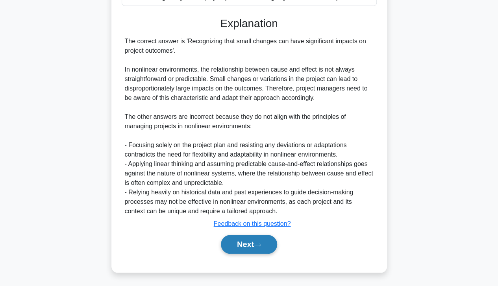
click at [260, 243] on icon at bounding box center [257, 245] width 7 height 4
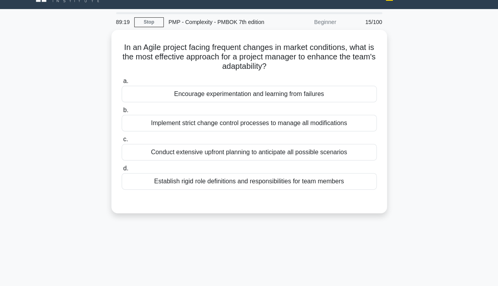
scroll to position [0, 0]
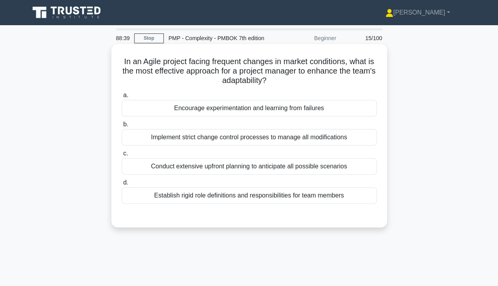
click at [202, 111] on div "Encourage experimentation and learning from failures" at bounding box center [249, 108] width 255 height 17
click at [122, 98] on input "a. Encourage experimentation and learning from failures" at bounding box center [122, 95] width 0 height 5
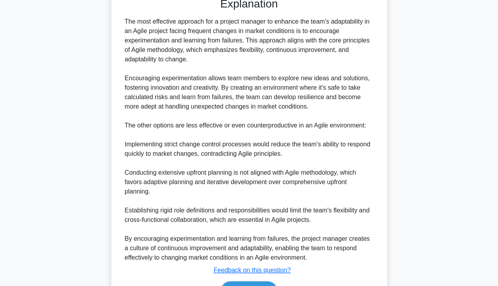
scroll to position [255, 0]
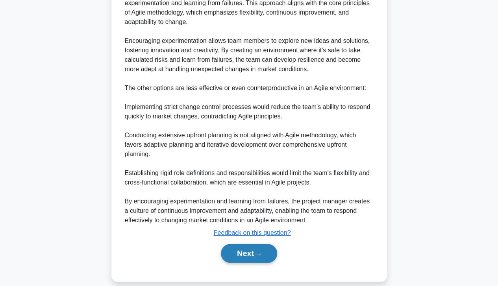
click at [262, 250] on button "Next" at bounding box center [249, 253] width 56 height 19
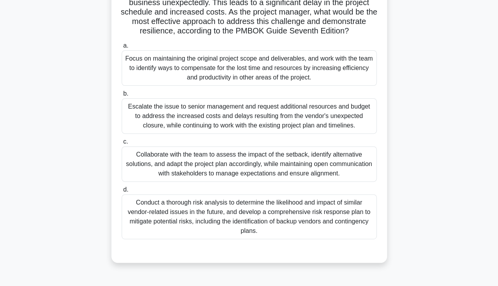
scroll to position [20, 0]
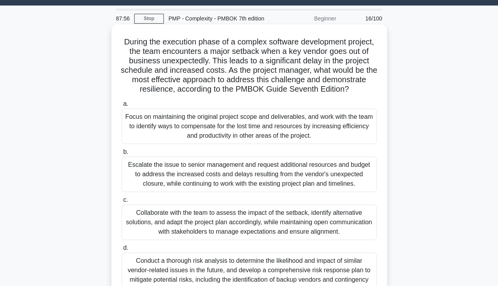
click at [276, 233] on div "Collaborate with the team to assess the impact of the setback, identify alterna…" at bounding box center [249, 222] width 255 height 35
click at [122, 203] on input "c. Collaborate with the team to assess the impact of the setback, identify alte…" at bounding box center [122, 200] width 0 height 5
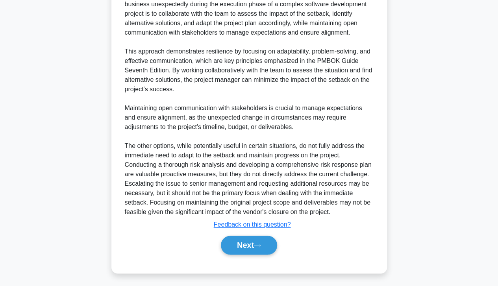
scroll to position [368, 0]
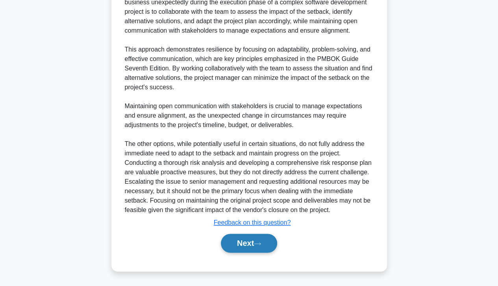
click at [257, 242] on button "Next" at bounding box center [249, 243] width 56 height 19
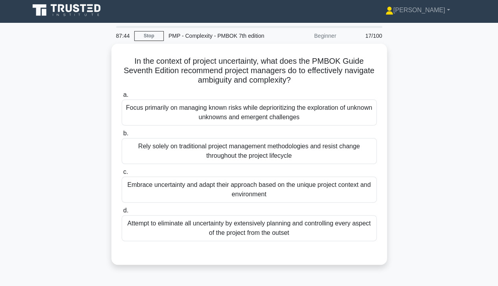
scroll to position [0, 0]
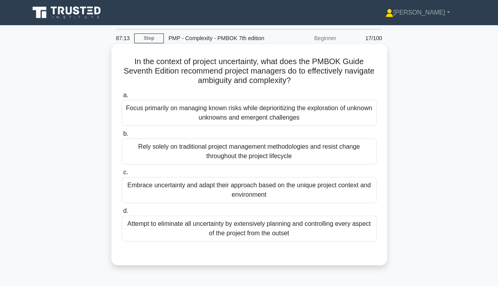
click at [263, 194] on div "Embrace uncertainty and adapt their approach based on the unique project contex…" at bounding box center [249, 190] width 255 height 26
click at [122, 175] on input "c. Embrace uncertainty and adapt their approach based on the unique project con…" at bounding box center [122, 172] width 0 height 5
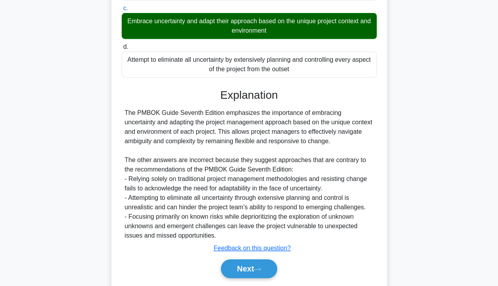
scroll to position [189, 0]
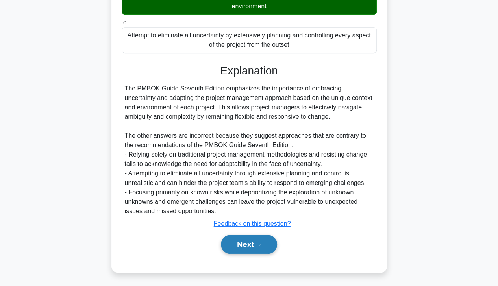
click at [244, 250] on button "Next" at bounding box center [249, 244] width 56 height 19
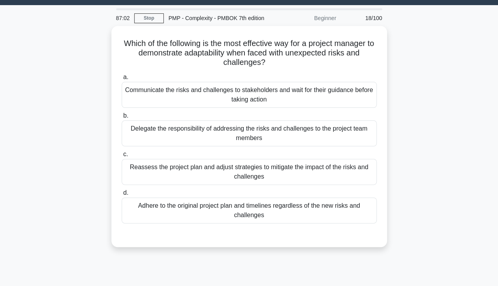
scroll to position [17, 0]
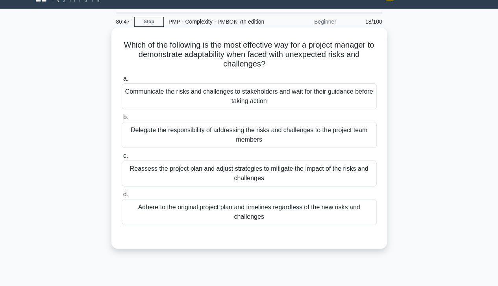
click at [276, 167] on div "Reassess the project plan and adjust strategies to mitigate the impact of the r…" at bounding box center [249, 174] width 255 height 26
click at [122, 159] on input "c. Reassess the project plan and adjust strategies to mitigate the impact of th…" at bounding box center [122, 155] width 0 height 5
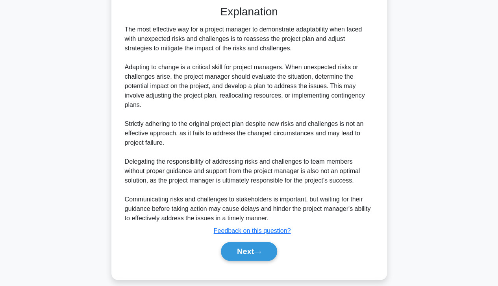
scroll to position [255, 0]
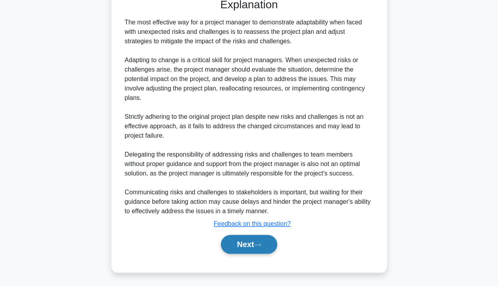
click at [265, 246] on button "Next" at bounding box center [249, 244] width 56 height 19
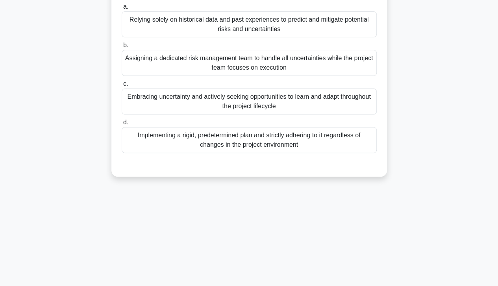
scroll to position [0, 0]
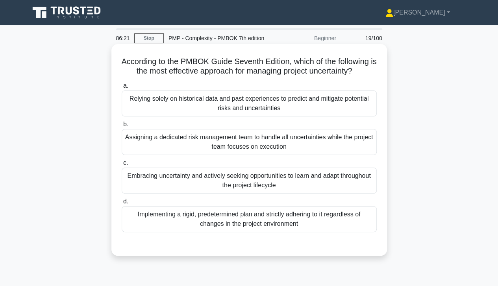
click at [267, 185] on div "Embracing uncertainty and actively seeking opportunities to learn and adapt thr…" at bounding box center [249, 181] width 255 height 26
click at [122, 166] on input "c. Embracing uncertainty and actively seeking opportunities to learn and adapt …" at bounding box center [122, 163] width 0 height 5
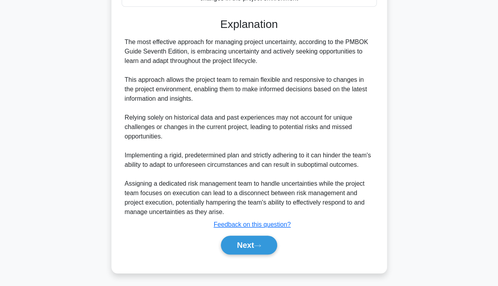
scroll to position [236, 0]
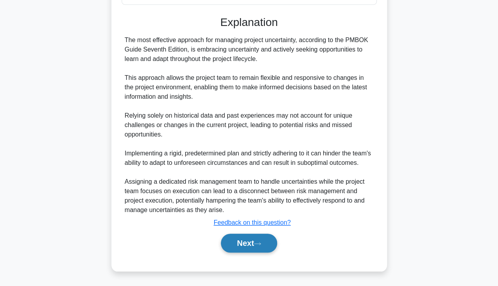
click at [242, 247] on button "Next" at bounding box center [249, 243] width 56 height 19
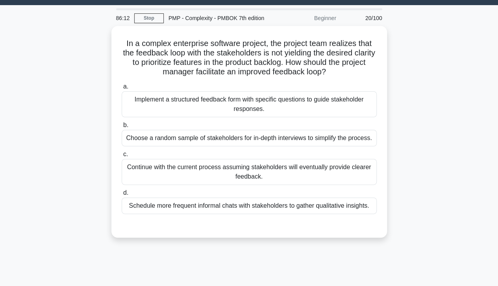
scroll to position [19, 0]
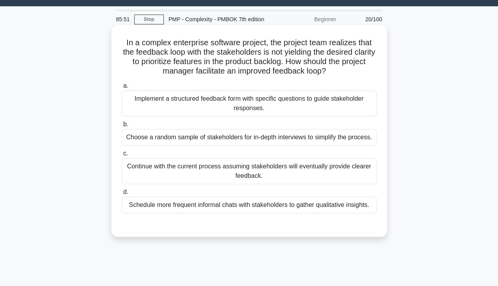
click at [222, 99] on div "Implement a structured feedback form with specific questions to guide stakehold…" at bounding box center [249, 104] width 255 height 26
click at [122, 89] on input "a. Implement a structured feedback form with specific questions to guide stakeh…" at bounding box center [122, 85] width 0 height 5
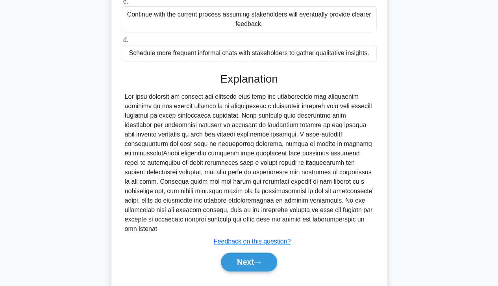
scroll to position [179, 0]
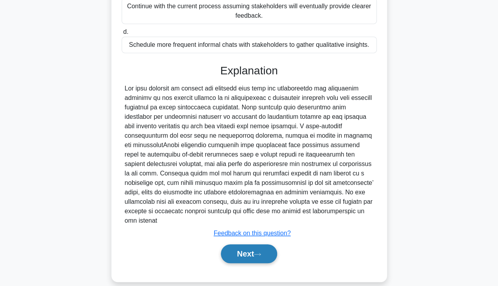
click at [241, 244] on button "Next" at bounding box center [249, 253] width 56 height 19
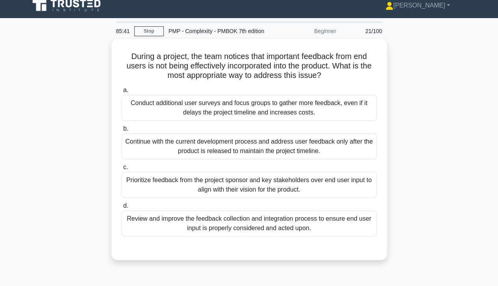
scroll to position [5, 0]
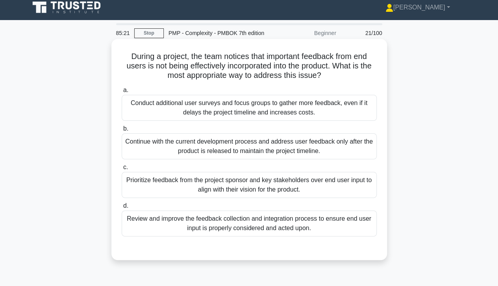
click at [241, 224] on div "Review and improve the feedback collection and integration process to ensure en…" at bounding box center [249, 224] width 255 height 26
click at [122, 209] on input "d. Review and improve the feedback collection and integration process to ensure…" at bounding box center [122, 205] width 0 height 5
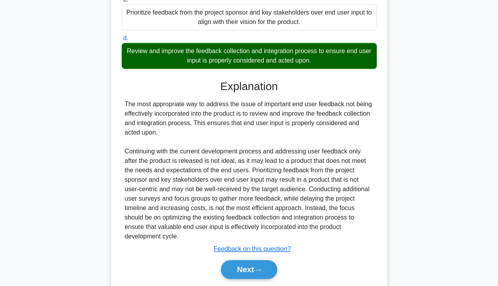
scroll to position [198, 0]
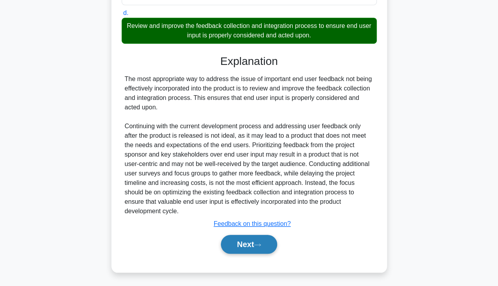
click at [260, 240] on button "Next" at bounding box center [249, 244] width 56 height 19
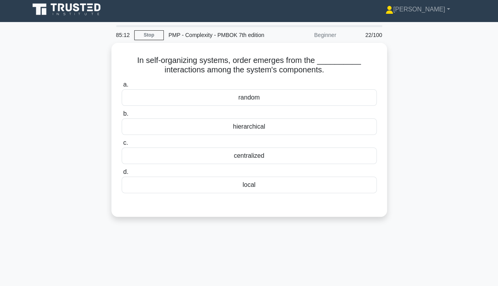
scroll to position [3, 0]
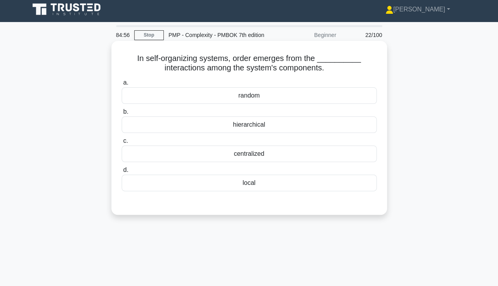
click at [249, 159] on div "centralized" at bounding box center [249, 154] width 255 height 17
click at [122, 144] on input "c. centralized" at bounding box center [122, 141] width 0 height 5
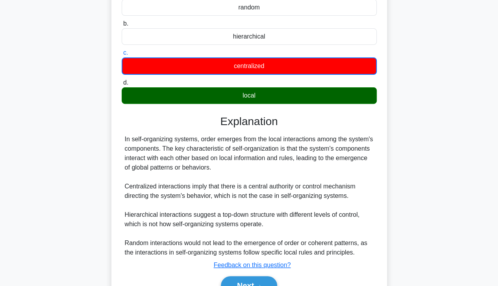
scroll to position [139, 0]
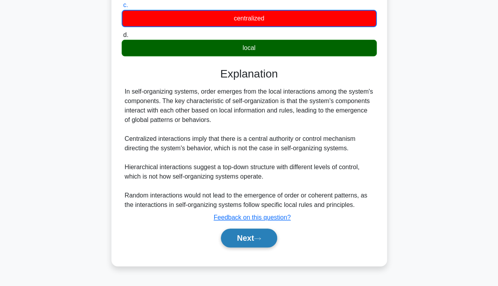
click at [239, 239] on button "Next" at bounding box center [249, 238] width 56 height 19
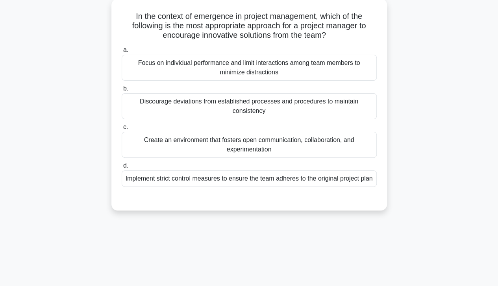
scroll to position [33, 0]
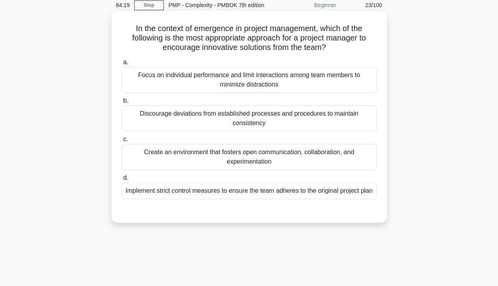
click at [273, 159] on div "Create an environment that fosters open communication, collaboration, and exper…" at bounding box center [249, 157] width 255 height 26
click at [122, 142] on input "c. Create an environment that fosters open communication, collaboration, and ex…" at bounding box center [122, 139] width 0 height 5
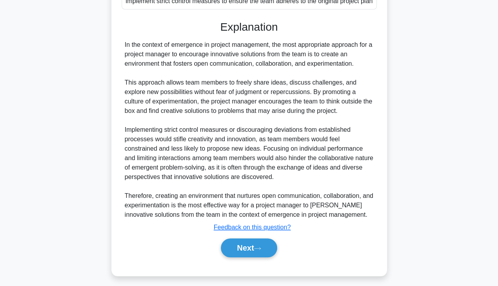
scroll to position [236, 0]
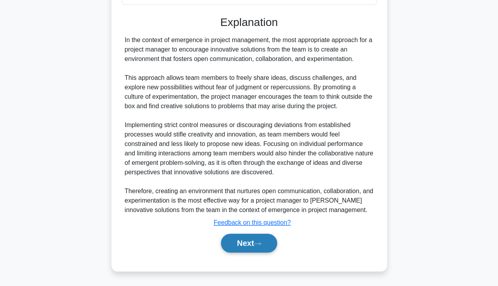
click at [238, 242] on button "Next" at bounding box center [249, 243] width 56 height 19
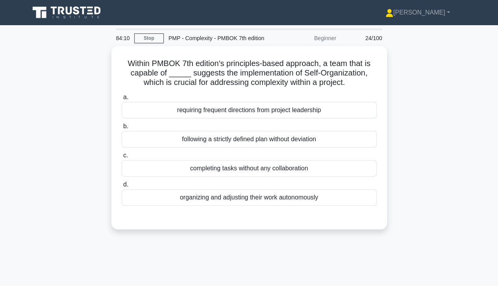
scroll to position [0, 0]
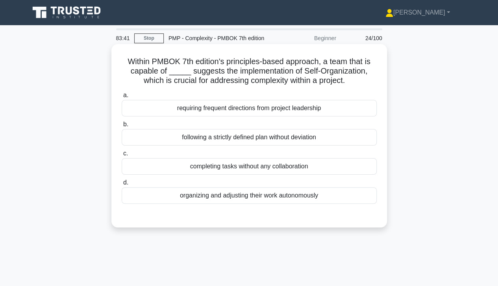
click at [252, 197] on div "organizing and adjusting their work autonomously" at bounding box center [249, 195] width 255 height 17
click at [122, 185] on input "d. organizing and adjusting their work autonomously" at bounding box center [122, 182] width 0 height 5
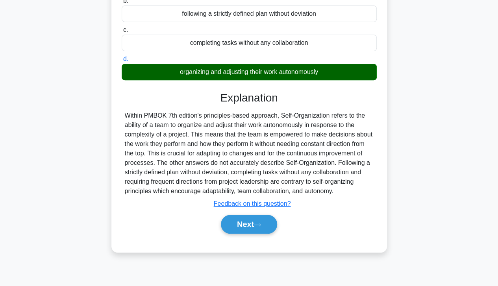
scroll to position [139, 0]
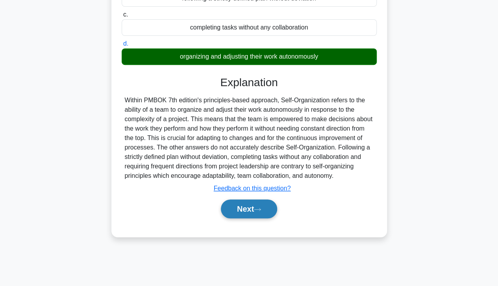
click at [243, 208] on button "Next" at bounding box center [249, 209] width 56 height 19
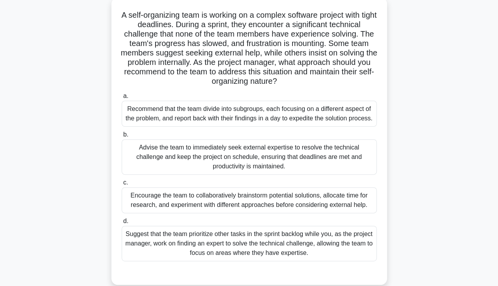
scroll to position [47, 0]
click at [289, 213] on div "Encourage the team to collaboratively brainstorm potential solutions, allocate …" at bounding box center [249, 200] width 255 height 26
click at [122, 185] on input "c. Encourage the team to collaboratively brainstorm potential solutions, alloca…" at bounding box center [122, 182] width 0 height 5
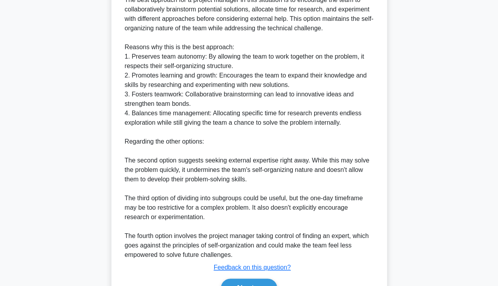
scroll to position [396, 0]
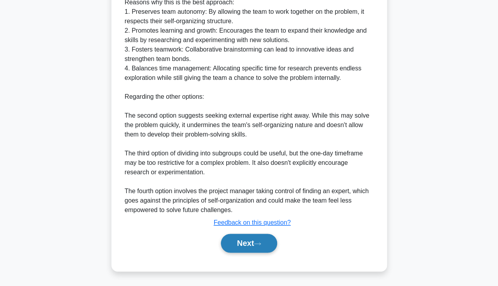
click at [268, 244] on button "Next" at bounding box center [249, 243] width 56 height 19
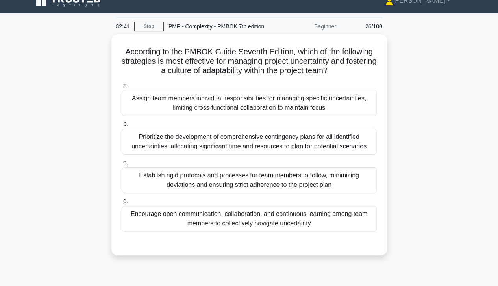
scroll to position [10, 0]
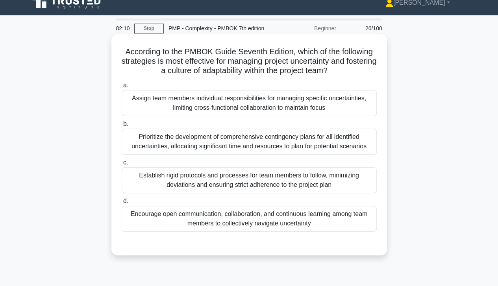
click at [306, 220] on div "Encourage open communication, collaboration, and continuous learning among team…" at bounding box center [249, 219] width 255 height 26
click at [122, 204] on input "d. Encourage open communication, collaboration, and continuous learning among t…" at bounding box center [122, 201] width 0 height 5
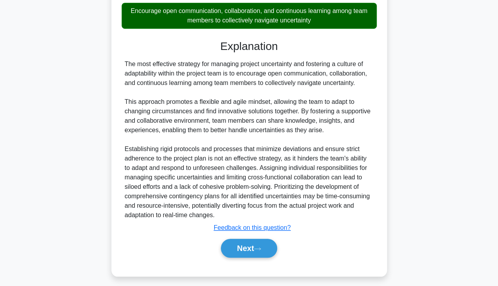
scroll to position [217, 0]
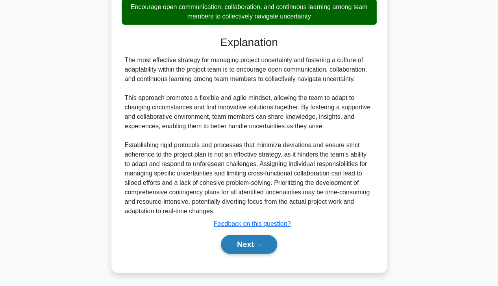
click at [254, 247] on button "Next" at bounding box center [249, 244] width 56 height 19
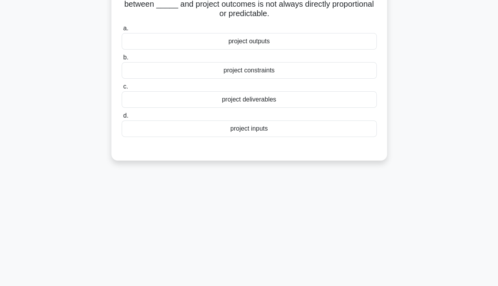
scroll to position [0, 0]
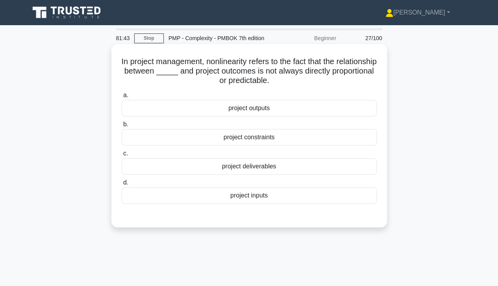
click at [255, 137] on div "project constraints" at bounding box center [249, 137] width 255 height 17
click at [122, 127] on input "b. project constraints" at bounding box center [122, 124] width 0 height 5
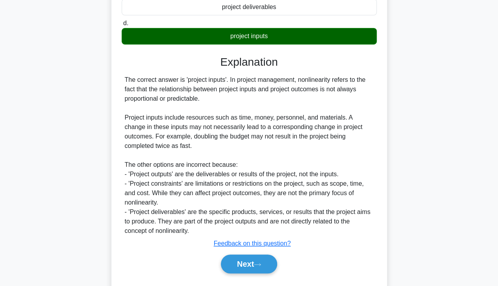
scroll to position [180, 0]
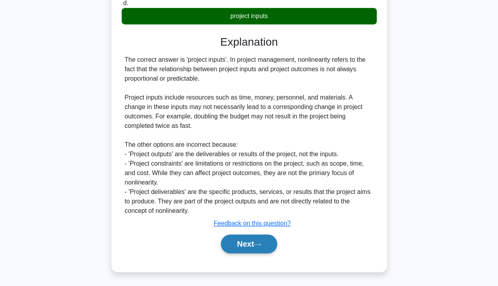
click at [261, 245] on icon at bounding box center [257, 244] width 7 height 4
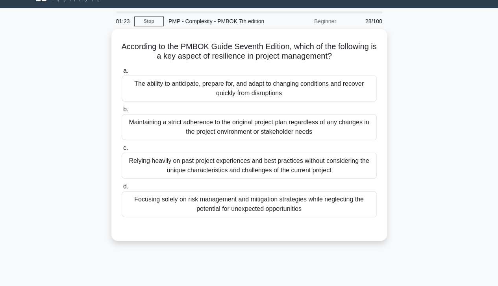
scroll to position [0, 0]
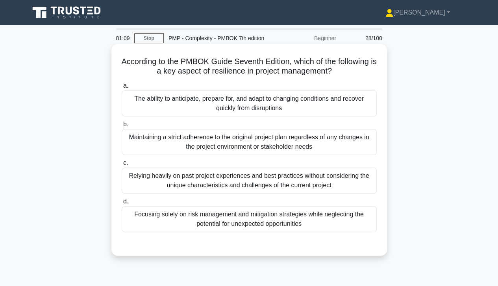
click at [286, 104] on div "The ability to anticipate, prepare for, and adapt to changing conditions and re…" at bounding box center [249, 104] width 255 height 26
click at [122, 89] on input "a. The ability to anticipate, prepare for, and adapt to changing conditions and…" at bounding box center [122, 85] width 0 height 5
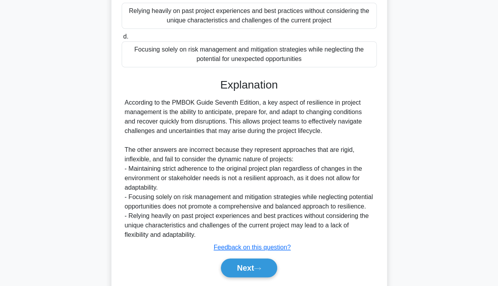
scroll to position [198, 0]
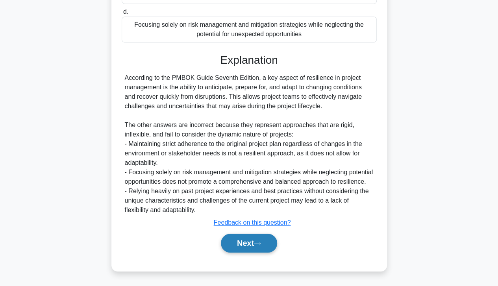
click at [256, 237] on button "Next" at bounding box center [249, 243] width 56 height 19
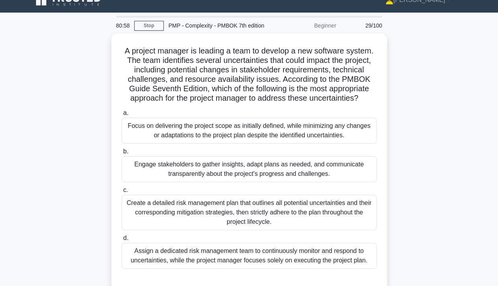
scroll to position [17, 0]
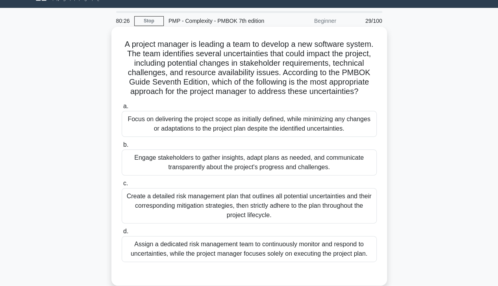
click at [242, 241] on div "Assign a dedicated risk management team to continuously monitor and respond to …" at bounding box center [249, 249] width 255 height 26
click at [122, 234] on input "d. Assign a dedicated risk management team to continuously monitor and respond …" at bounding box center [122, 231] width 0 height 5
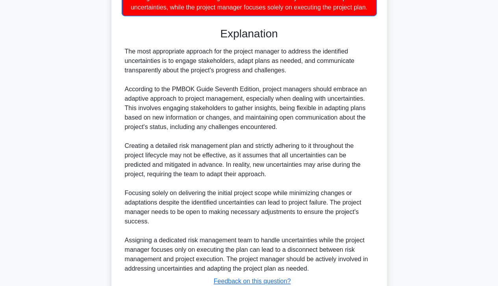
scroll to position [322, 0]
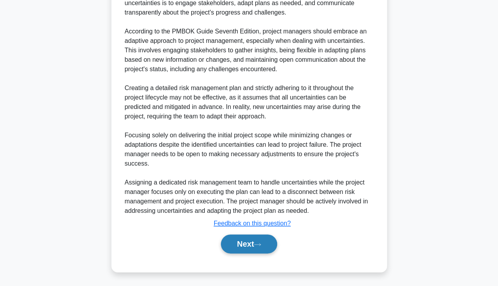
click at [254, 241] on button "Next" at bounding box center [249, 244] width 56 height 19
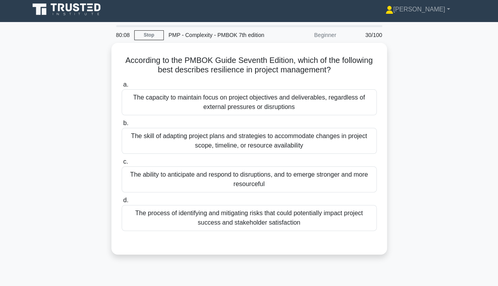
scroll to position [4, 0]
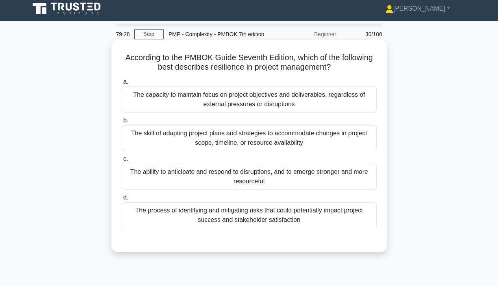
click at [279, 170] on div "The ability to anticipate and respond to disruptions, and to emerge stronger an…" at bounding box center [249, 177] width 255 height 26
click at [122, 162] on input "c. The ability to anticipate and respond to disruptions, and to emerge stronger…" at bounding box center [122, 159] width 0 height 5
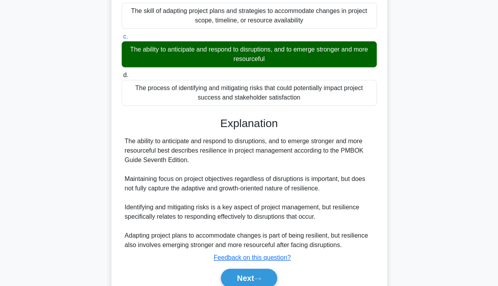
scroll to position [160, 0]
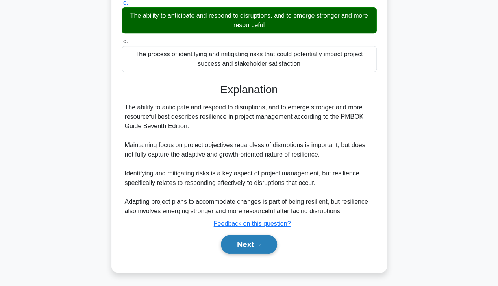
click at [258, 247] on button "Next" at bounding box center [249, 244] width 56 height 19
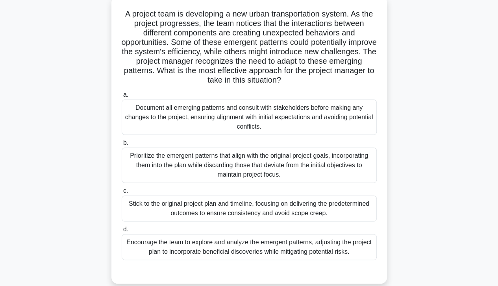
scroll to position [48, 0]
click at [283, 117] on div "Document all emerging patterns and consult with stakeholders before making any …" at bounding box center [249, 116] width 255 height 35
click at [122, 97] on input "a. Document all emerging patterns and consult with stakeholders before making a…" at bounding box center [122, 94] width 0 height 5
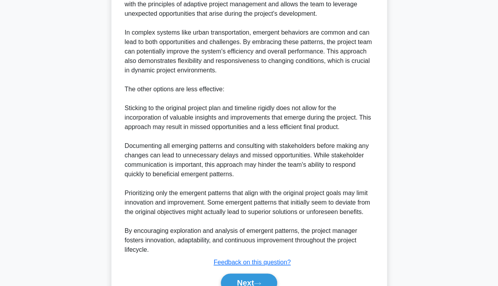
scroll to position [407, 0]
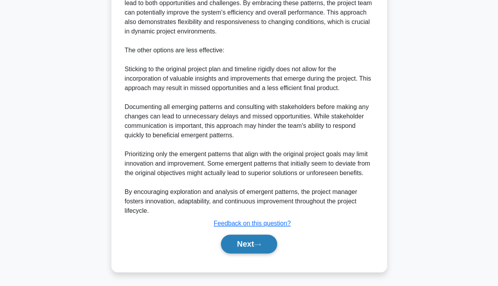
click at [251, 242] on button "Next" at bounding box center [249, 244] width 56 height 19
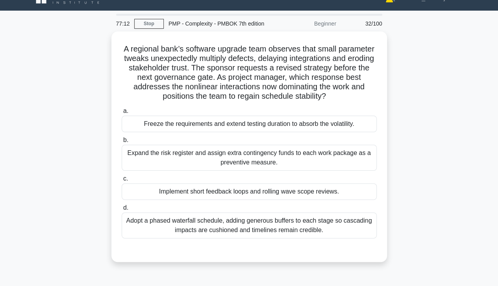
scroll to position [15, 0]
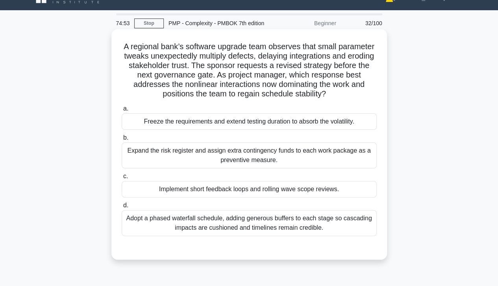
click at [296, 192] on div "Implement short feedback loops and rolling wave scope reviews." at bounding box center [249, 189] width 255 height 17
click at [122, 179] on input "c. Implement short feedback loops and rolling wave scope reviews." at bounding box center [122, 176] width 0 height 5
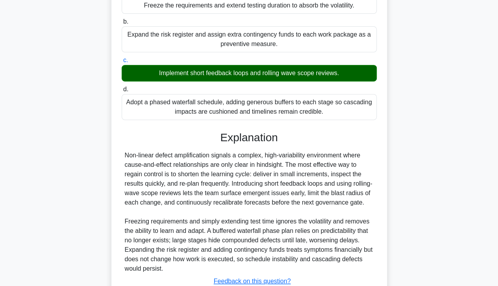
scroll to position [198, 0]
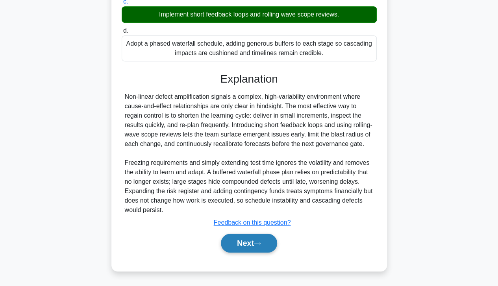
click at [250, 248] on button "Next" at bounding box center [249, 243] width 56 height 19
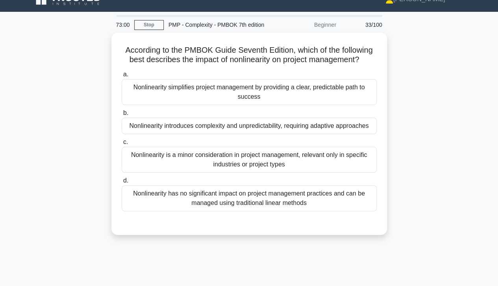
scroll to position [15, 0]
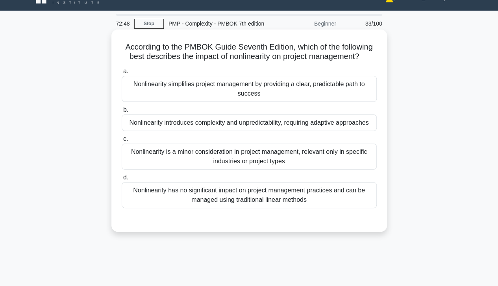
click at [328, 128] on div "Nonlinearity introduces complexity and unpredictability, requiring adaptive app…" at bounding box center [249, 123] width 255 height 17
click at [122, 113] on input "b. Nonlinearity introduces complexity and unpredictability, requiring adaptive …" at bounding box center [122, 109] width 0 height 5
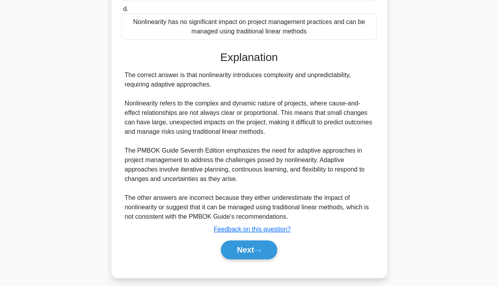
scroll to position [198, 0]
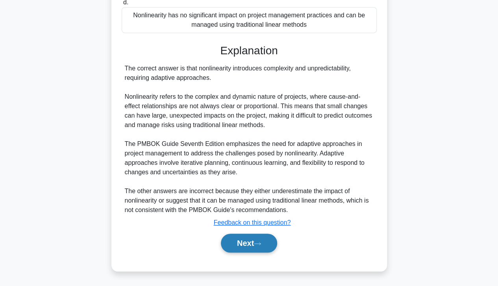
click at [246, 244] on button "Next" at bounding box center [249, 243] width 56 height 19
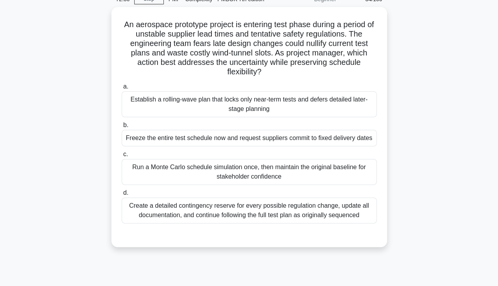
scroll to position [21, 0]
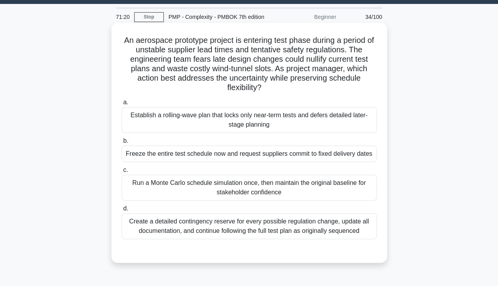
click at [301, 120] on div "Establish a rolling-wave plan that locks only near-term tests and defers detail…" at bounding box center [249, 120] width 255 height 26
click at [122, 105] on input "a. Establish a rolling-wave plan that locks only near-term tests and defers det…" at bounding box center [122, 102] width 0 height 5
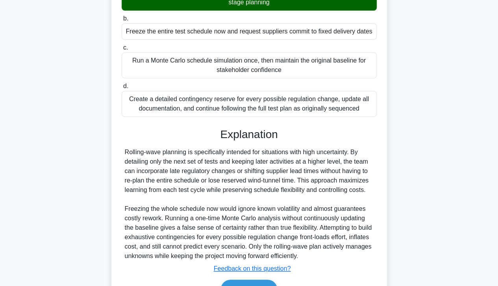
scroll to position [189, 0]
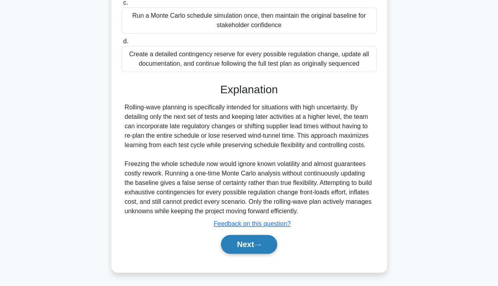
click at [261, 245] on icon at bounding box center [257, 245] width 7 height 4
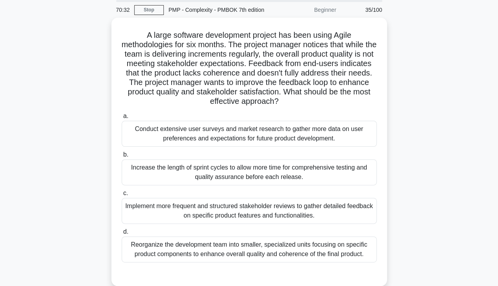
scroll to position [23, 0]
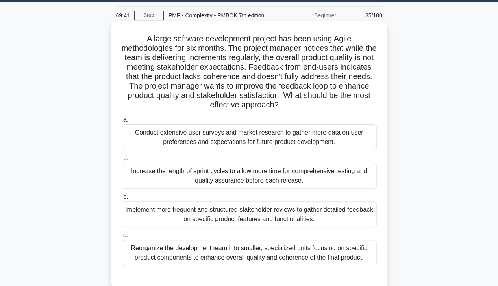
click at [267, 217] on div "Implement more frequent and structured stakeholder reviews to gather detailed f…" at bounding box center [249, 215] width 255 height 26
click at [122, 200] on input "c. Implement more frequent and structured stakeholder reviews to gather detaile…" at bounding box center [122, 196] width 0 height 5
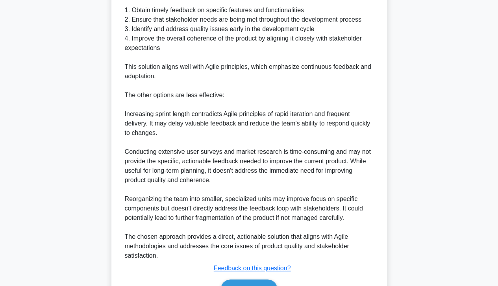
scroll to position [434, 0]
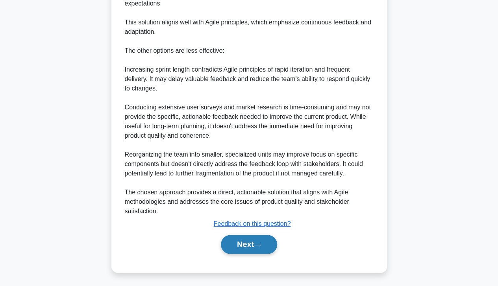
click at [268, 245] on button "Next" at bounding box center [249, 244] width 56 height 19
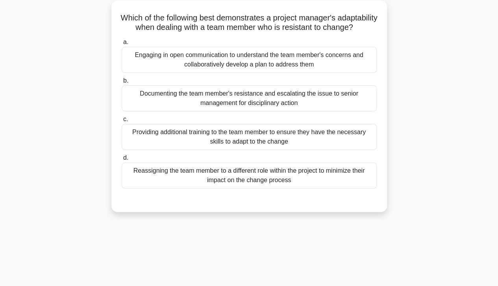
scroll to position [44, 0]
click at [319, 69] on div "Engaging in open communication to understand the team member's concerns and col…" at bounding box center [249, 60] width 255 height 26
click at [122, 45] on input "a. Engaging in open communication to understand the team member's concerns and …" at bounding box center [122, 42] width 0 height 5
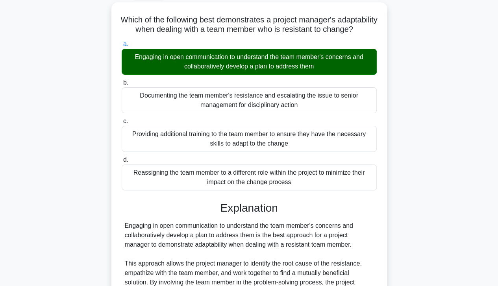
click at [454, 231] on div "Which of the following best demonstrates a project manager's adaptability when …" at bounding box center [249, 234] width 449 height 464
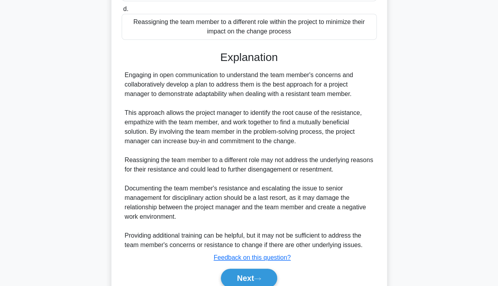
scroll to position [236, 0]
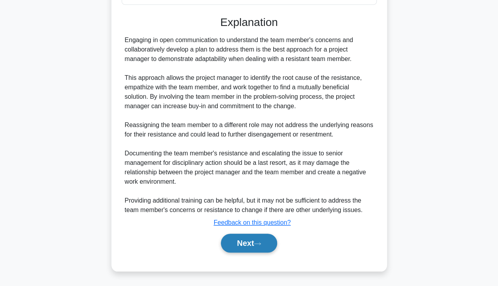
click at [254, 237] on button "Next" at bounding box center [249, 243] width 56 height 19
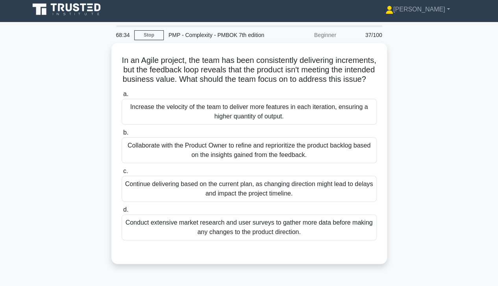
scroll to position [0, 0]
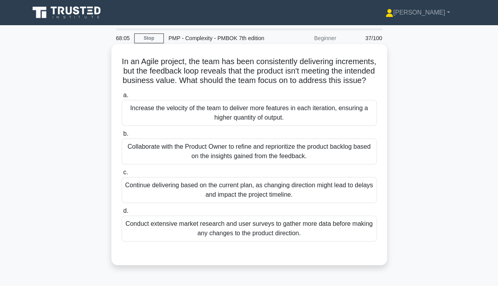
click at [309, 160] on div "Collaborate with the Product Owner to refine and reprioritize the product backl…" at bounding box center [249, 152] width 255 height 26
click at [122, 137] on input "b. Collaborate with the Product Owner to refine and reprioritize the product ba…" at bounding box center [122, 133] width 0 height 5
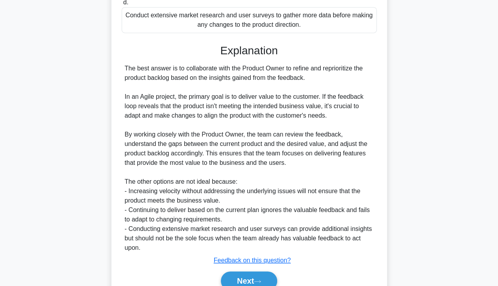
scroll to position [255, 0]
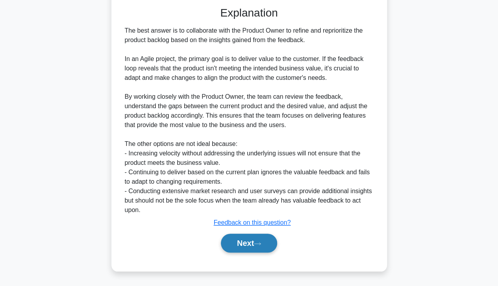
click at [238, 244] on button "Next" at bounding box center [249, 243] width 56 height 19
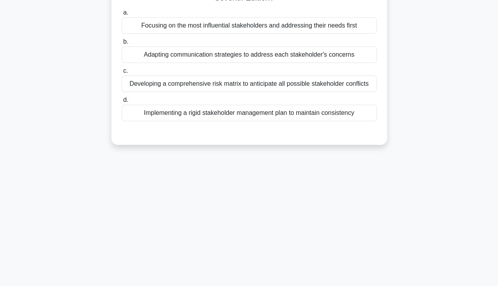
scroll to position [0, 0]
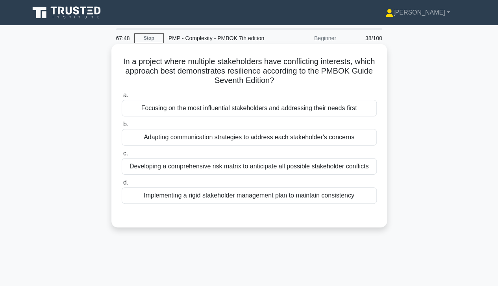
click at [252, 136] on div "Adapting communication strategies to address each stakeholder's concerns" at bounding box center [249, 137] width 255 height 17
click at [122, 127] on input "b. Adapting communication strategies to address each stakeholder's concerns" at bounding box center [122, 124] width 0 height 5
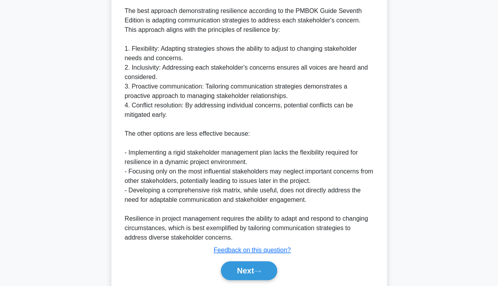
scroll to position [255, 0]
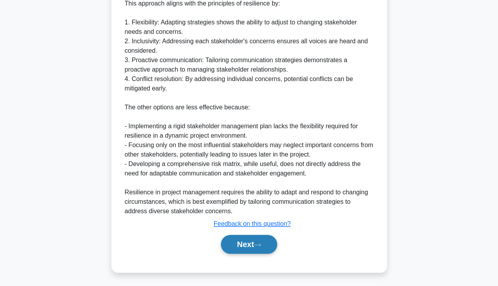
click at [239, 247] on button "Next" at bounding box center [249, 244] width 56 height 19
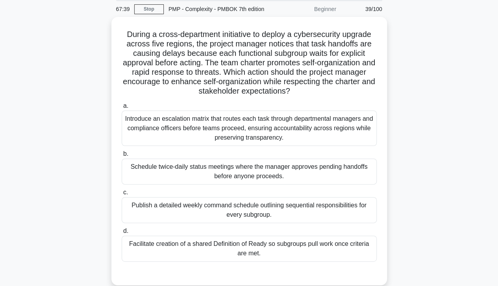
scroll to position [20, 0]
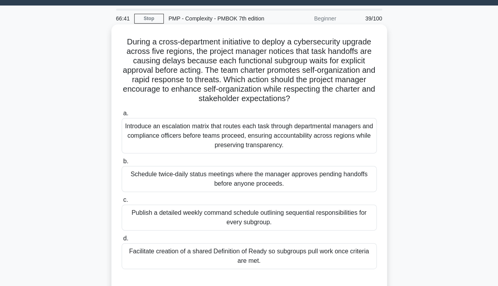
click at [235, 251] on div "Facilitate creation of a shared Definition of Ready so subgroups pull work once…" at bounding box center [249, 256] width 255 height 26
click at [122, 241] on input "d. Facilitate creation of a shared Definition of Ready so subgroups pull work o…" at bounding box center [122, 238] width 0 height 5
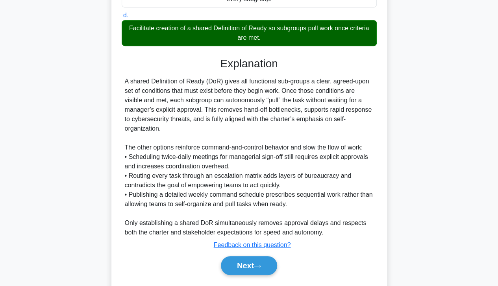
scroll to position [264, 0]
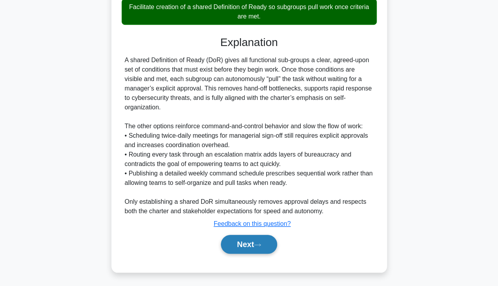
click at [256, 244] on button "Next" at bounding box center [249, 244] width 56 height 19
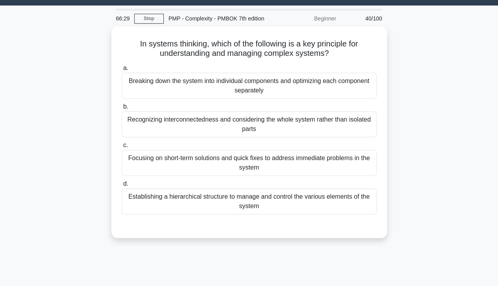
scroll to position [17, 0]
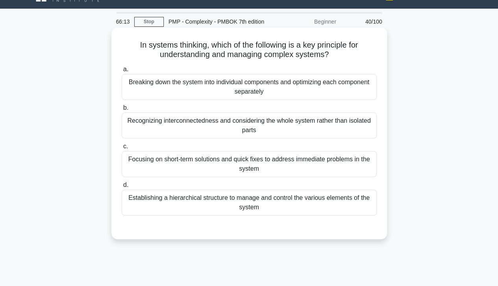
click at [235, 85] on div "Breaking down the system into individual components and optimizing each compone…" at bounding box center [249, 87] width 255 height 26
click at [122, 72] on input "a. Breaking down the system into individual components and optimizing each comp…" at bounding box center [122, 69] width 0 height 5
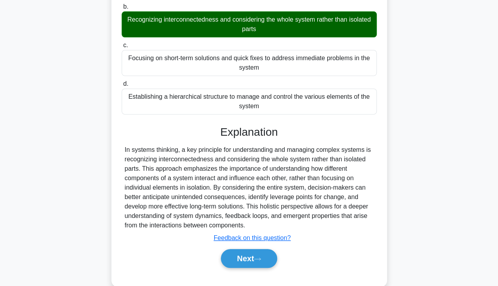
scroll to position [139, 0]
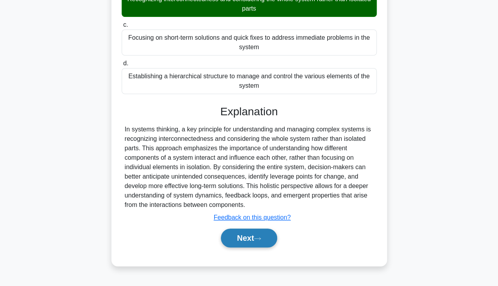
click at [248, 241] on button "Next" at bounding box center [249, 238] width 56 height 19
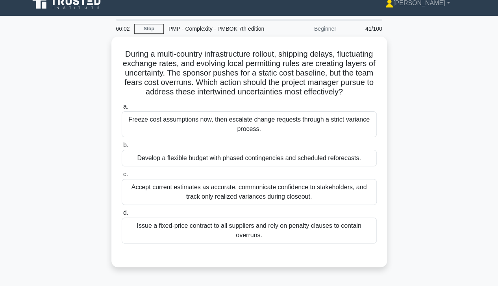
scroll to position [9, 0]
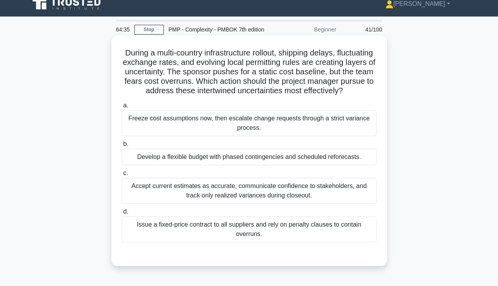
click at [254, 165] on div "Develop a flexible budget with phased contingencies and scheduled reforecasts." at bounding box center [249, 157] width 255 height 17
click at [122, 147] on input "b. Develop a flexible budget with phased contingencies and scheduled reforecast…" at bounding box center [122, 144] width 0 height 5
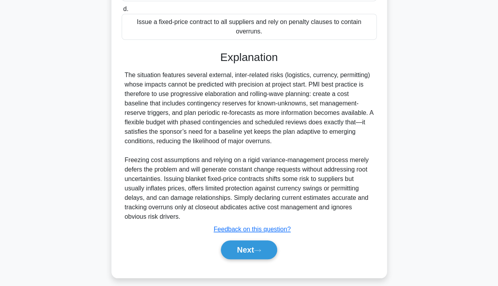
scroll to position [224, 0]
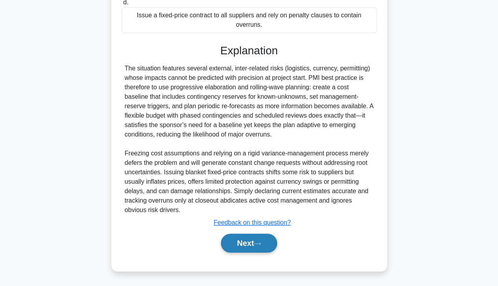
click at [246, 242] on button "Next" at bounding box center [249, 243] width 56 height 19
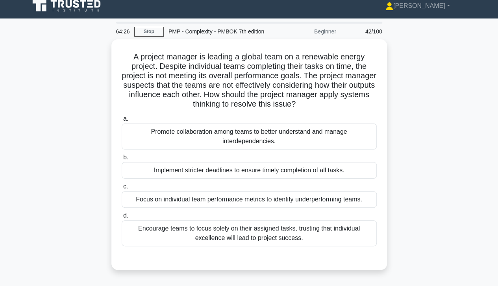
scroll to position [5, 0]
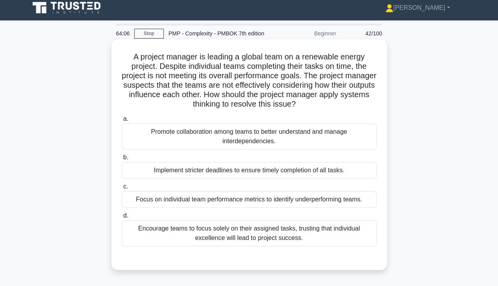
click at [252, 146] on div "Promote collaboration among teams to better understand and manage interdependen…" at bounding box center [249, 137] width 255 height 26
click at [122, 122] on input "a. Promote collaboration among teams to better understand and manage interdepen…" at bounding box center [122, 119] width 0 height 5
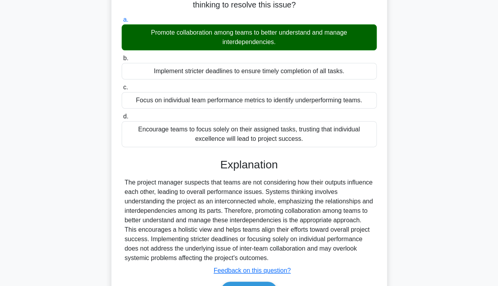
scroll to position [151, 0]
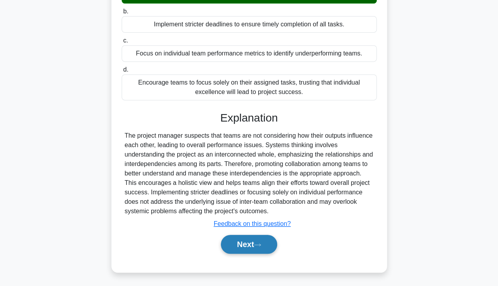
click at [240, 238] on button "Next" at bounding box center [249, 244] width 56 height 19
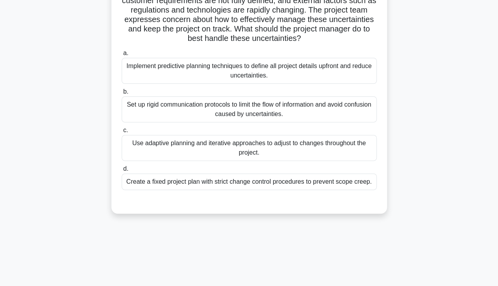
scroll to position [29, 0]
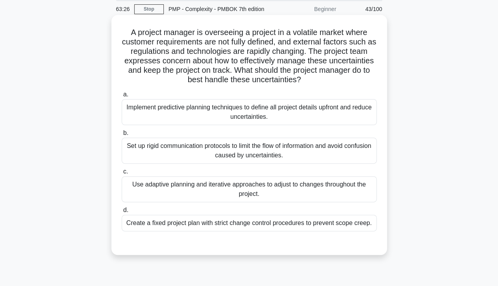
click at [282, 196] on div "Use adaptive planning and iterative approaches to adjust to changes throughout …" at bounding box center [249, 189] width 255 height 26
click at [122, 174] on input "c. Use adaptive planning and iterative approaches to adjust to changes througho…" at bounding box center [122, 171] width 0 height 5
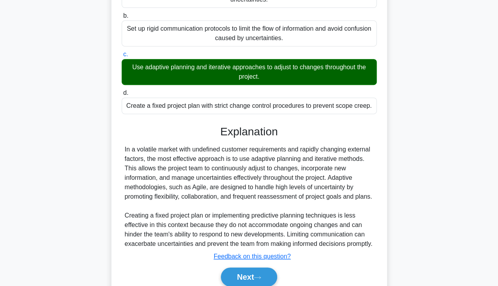
scroll to position [189, 0]
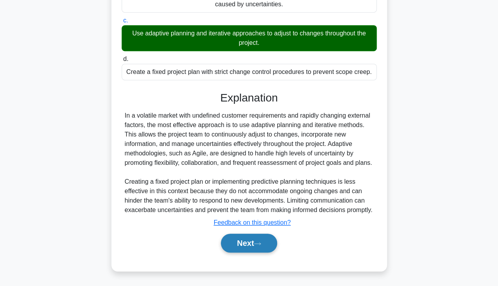
click at [242, 247] on button "Next" at bounding box center [249, 243] width 56 height 19
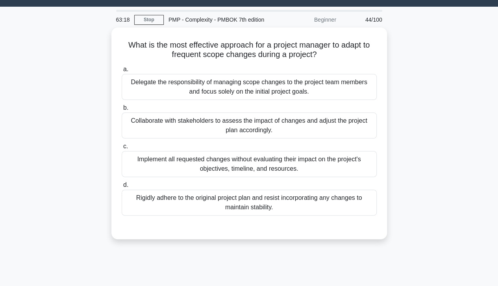
scroll to position [18, 0]
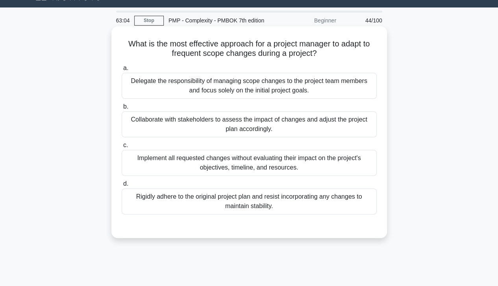
click at [272, 125] on div "Collaborate with stakeholders to assess the impact of changes and adjust the pr…" at bounding box center [249, 124] width 255 height 26
click at [122, 109] on input "b. Collaborate with stakeholders to assess the impact of changes and adjust the…" at bounding box center [122, 106] width 0 height 5
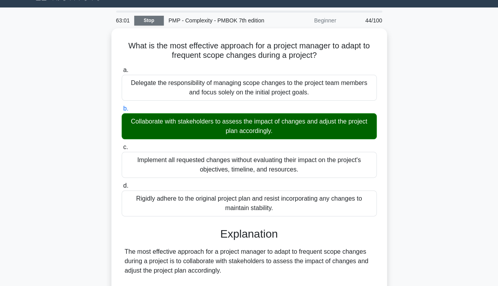
click at [146, 20] on link "Stop" at bounding box center [149, 21] width 30 height 10
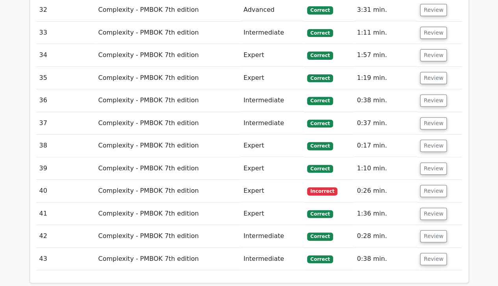
scroll to position [1606, 0]
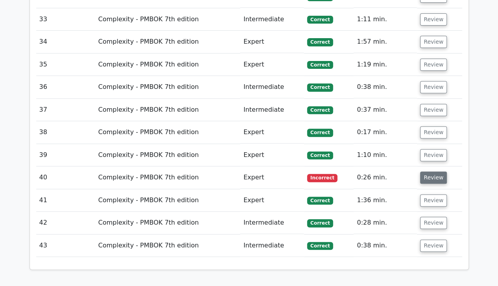
click at [431, 172] on button "Review" at bounding box center [433, 178] width 27 height 12
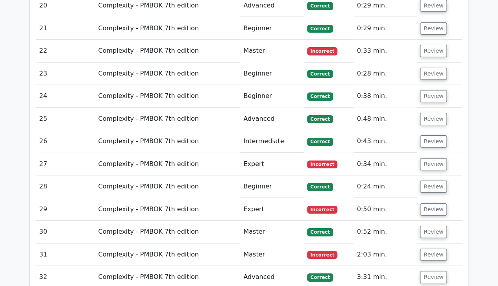
scroll to position [1325, 0]
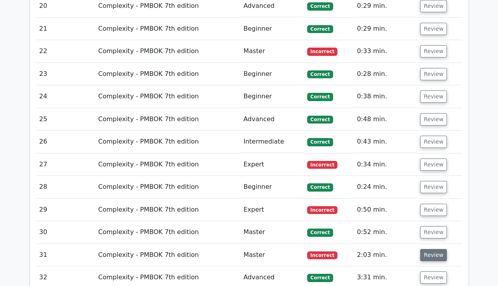
click at [426, 249] on button "Review" at bounding box center [433, 255] width 27 height 12
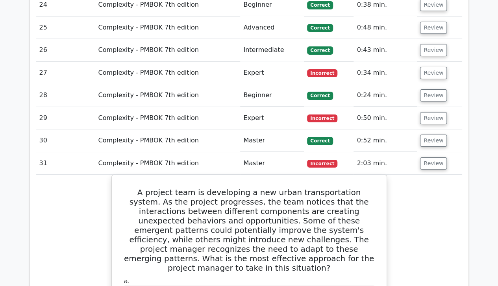
scroll to position [1379, 0]
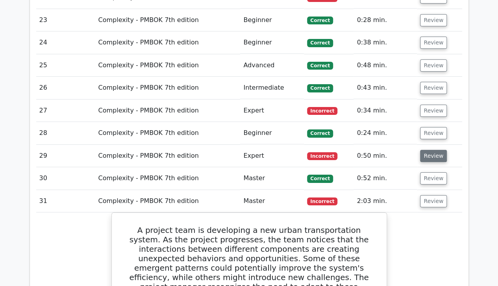
click at [430, 150] on button "Review" at bounding box center [433, 156] width 27 height 12
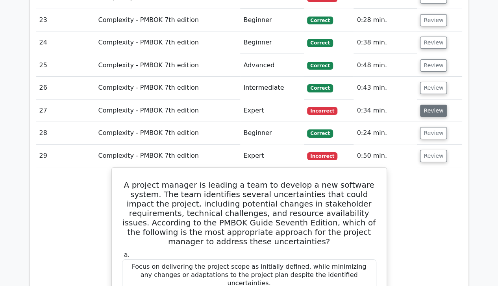
click at [433, 105] on button "Review" at bounding box center [433, 111] width 27 height 12
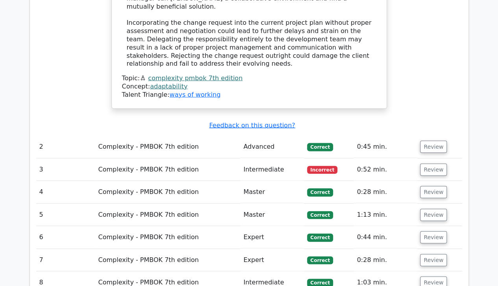
scroll to position [775, 0]
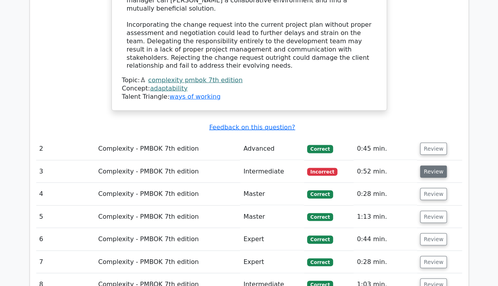
click at [431, 166] on button "Review" at bounding box center [433, 172] width 27 height 12
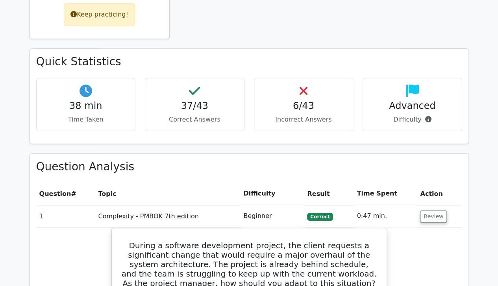
scroll to position [0, 0]
